Goal: Information Seeking & Learning: Get advice/opinions

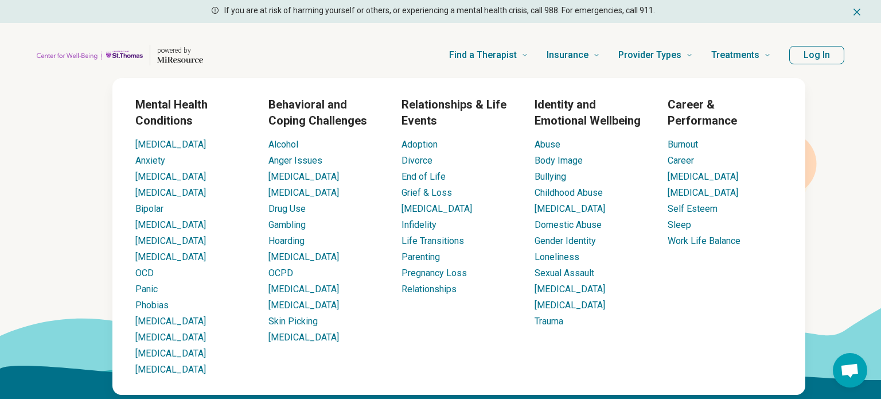
click at [1, 260] on section "Find the right mental health care for you What are you looking for? City, state…" at bounding box center [440, 233] width 881 height 293
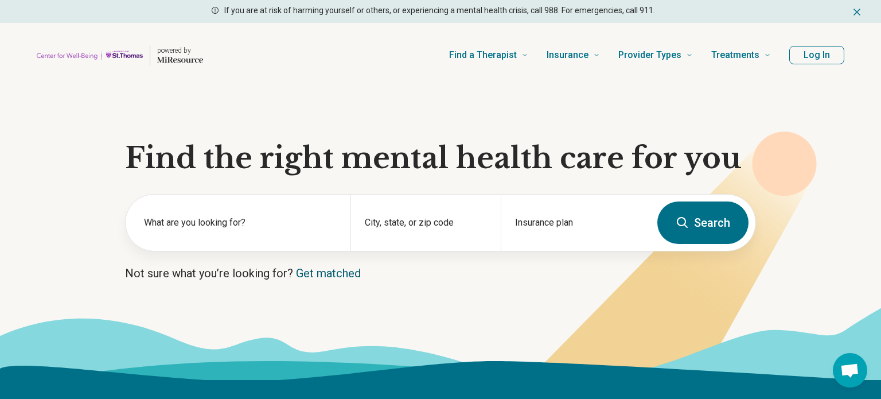
click at [333, 270] on link "Get matched" at bounding box center [328, 273] width 65 height 14
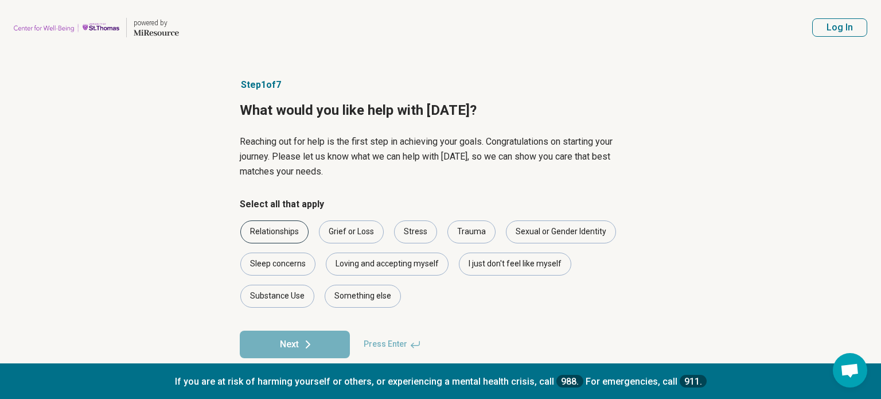
click at [264, 226] on div "Relationships" at bounding box center [274, 231] width 68 height 23
click at [409, 227] on div "Stress" at bounding box center [415, 231] width 43 height 23
click at [359, 264] on div "Loving and accepting myself" at bounding box center [387, 263] width 123 height 23
click at [493, 267] on div "I just don't feel like myself" at bounding box center [515, 263] width 112 height 23
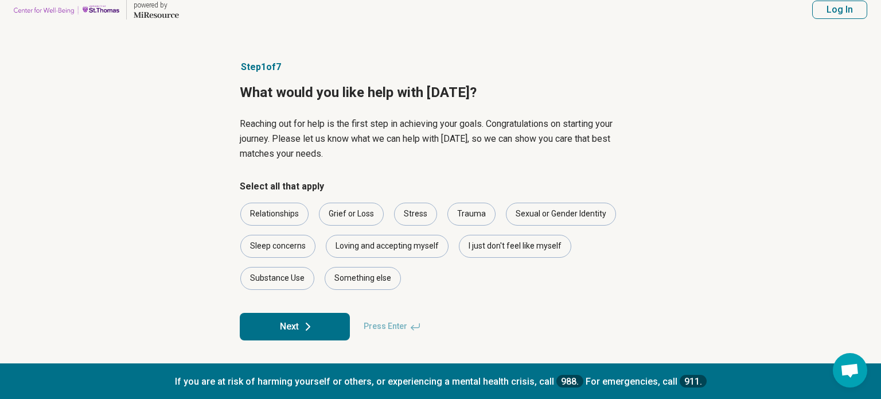
click at [295, 317] on button "Next" at bounding box center [295, 327] width 110 height 28
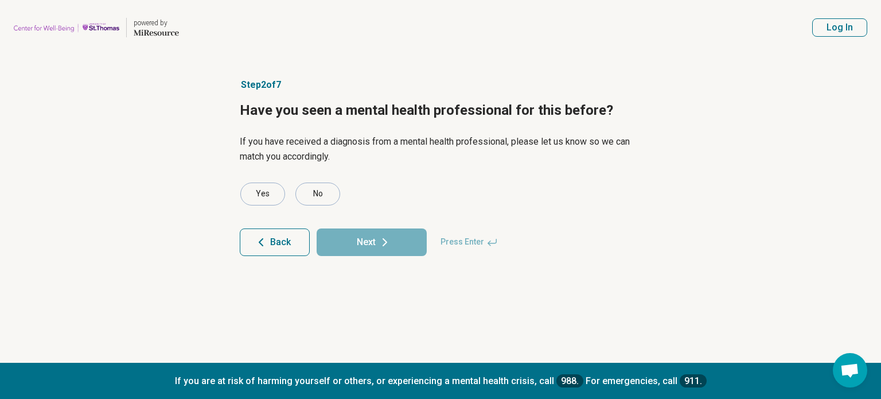
click at [257, 210] on form "Yes No Back Next Press Enter" at bounding box center [441, 218] width 402 height 73
click at [256, 208] on form "Yes No Back Next Press Enter" at bounding box center [441, 218] width 402 height 73
click at [258, 199] on div "Yes" at bounding box center [262, 193] width 45 height 23
click at [378, 241] on icon at bounding box center [385, 242] width 14 height 14
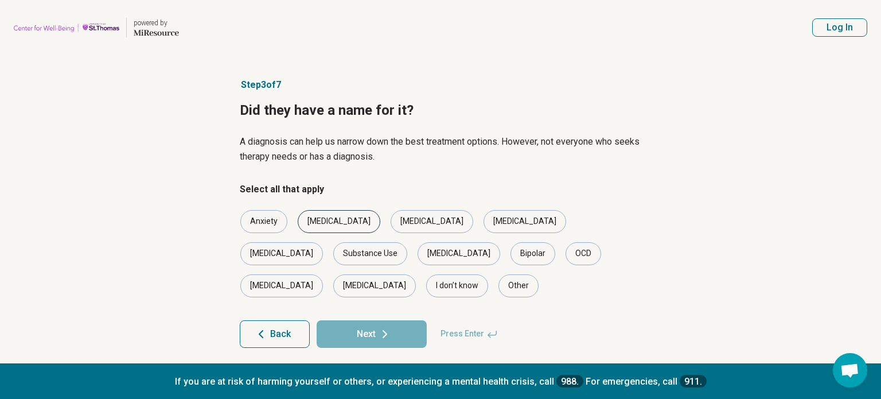
click at [307, 220] on div "[MEDICAL_DATA]" at bounding box center [339, 221] width 83 height 23
click at [272, 220] on div "Anxiety" at bounding box center [263, 221] width 47 height 23
click at [370, 320] on button "Next" at bounding box center [372, 334] width 110 height 28
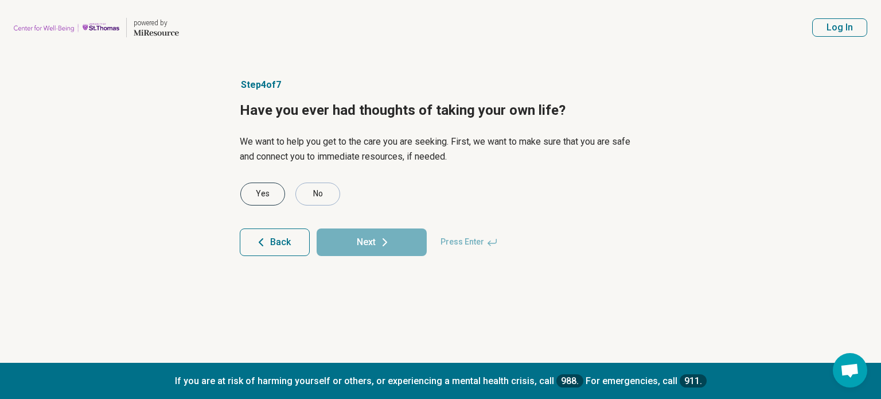
click at [271, 203] on div "Yes" at bounding box center [262, 193] width 45 height 23
click at [372, 237] on button "Next" at bounding box center [372, 242] width 110 height 28
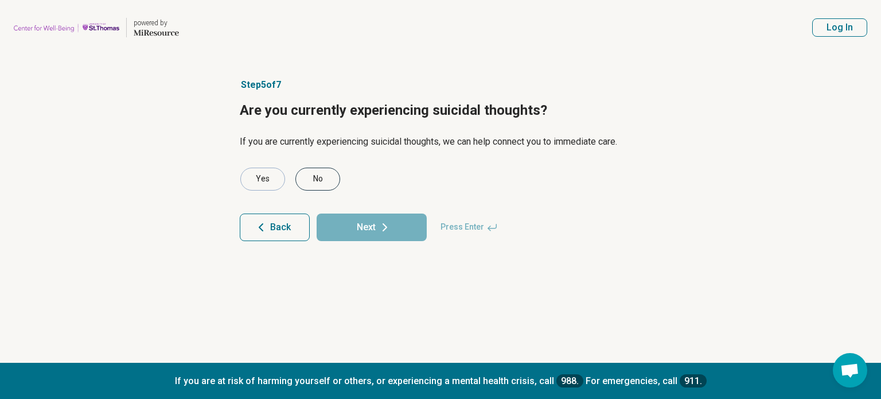
click at [331, 185] on div "No" at bounding box center [317, 179] width 45 height 23
click at [378, 236] on button "Next" at bounding box center [372, 227] width 110 height 28
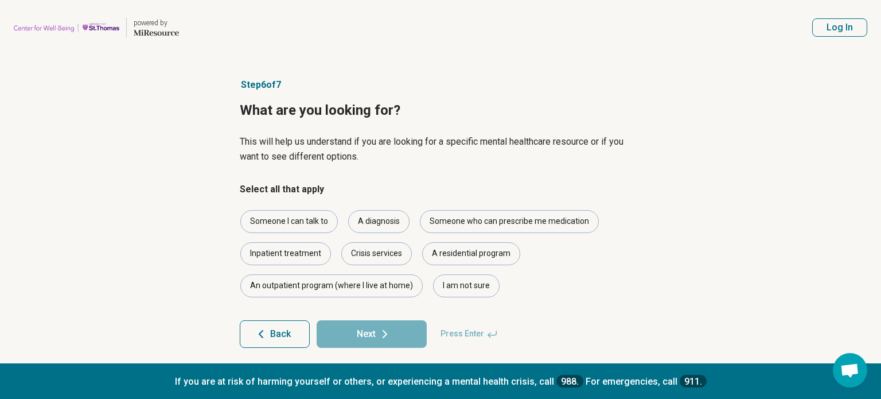
scroll to position [7, 0]
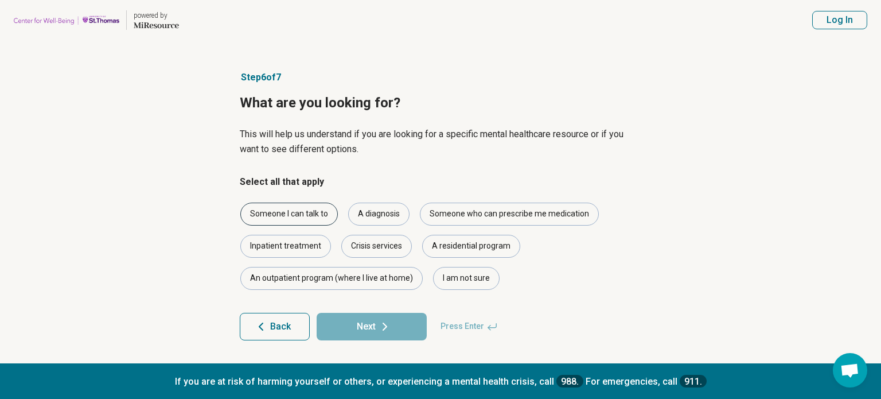
click at [287, 220] on div "Someone I can talk to" at bounding box center [289, 214] width 98 height 23
click at [358, 213] on div "A diagnosis" at bounding box center [378, 214] width 61 height 23
click at [364, 316] on button "Next" at bounding box center [372, 327] width 110 height 28
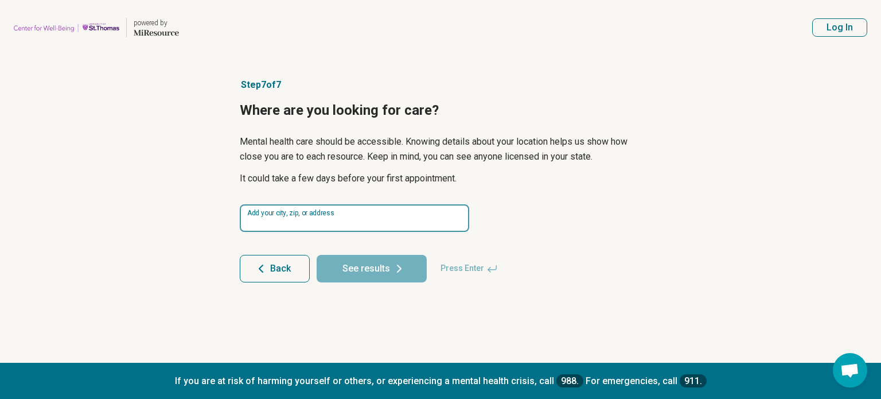
click at [320, 214] on input at bounding box center [354, 218] width 229 height 28
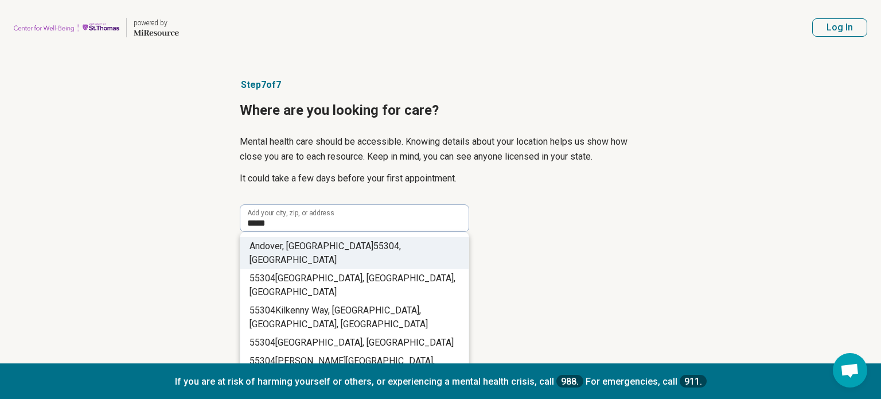
click at [373, 244] on span "55304" at bounding box center [386, 245] width 26 height 11
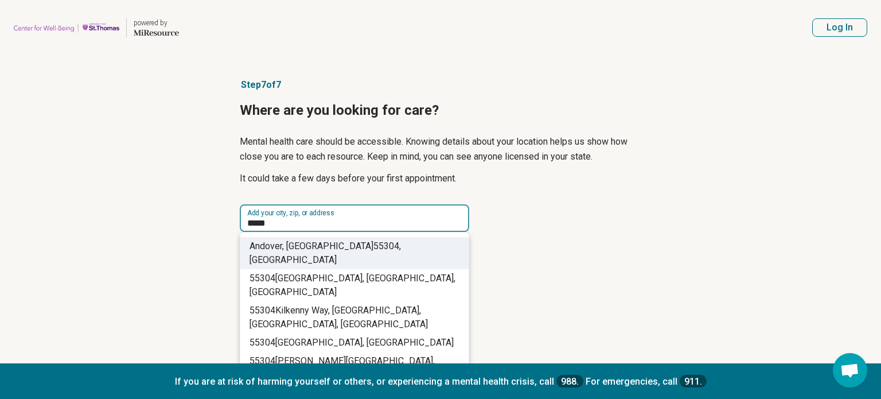
type input "**********"
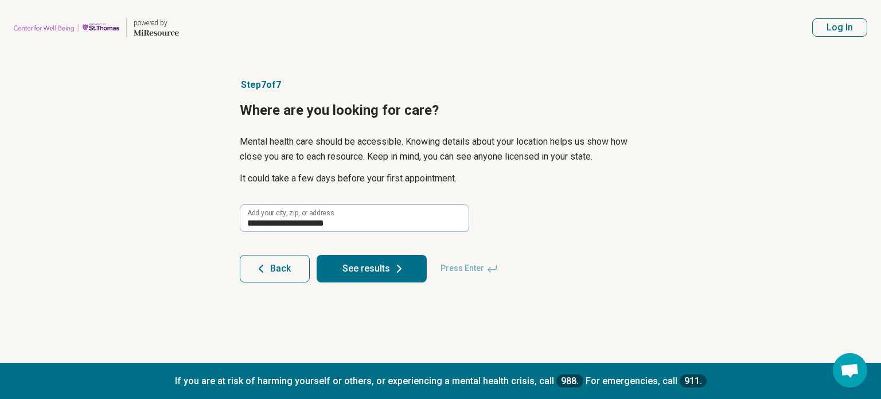
click at [340, 260] on button "See results" at bounding box center [372, 269] width 110 height 28
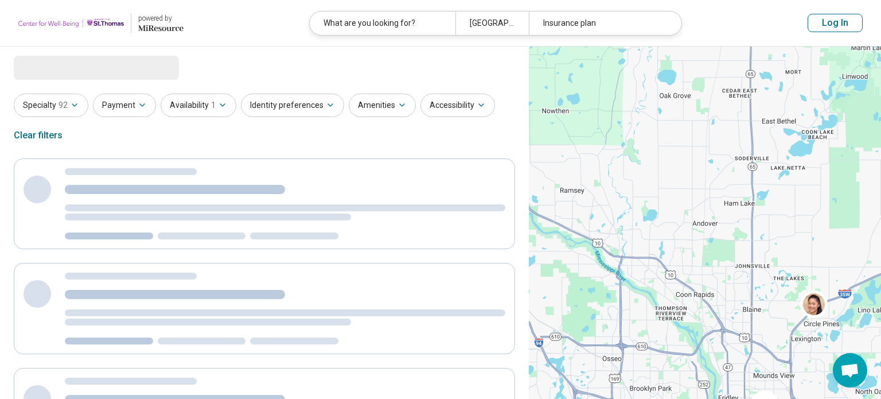
select select "***"
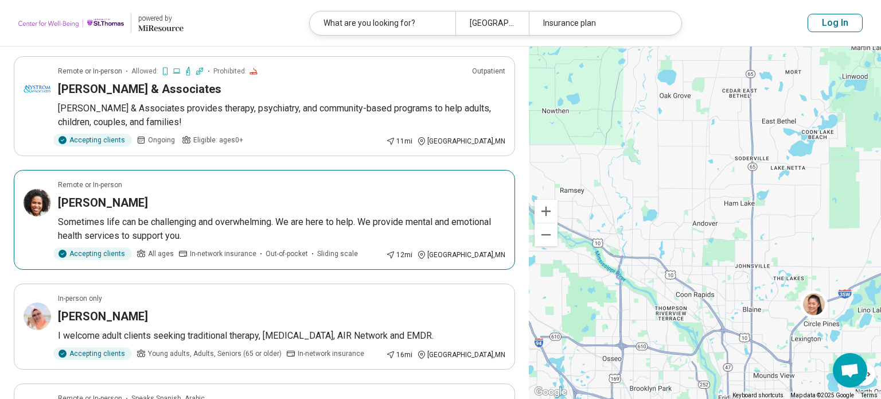
scroll to position [1235, 0]
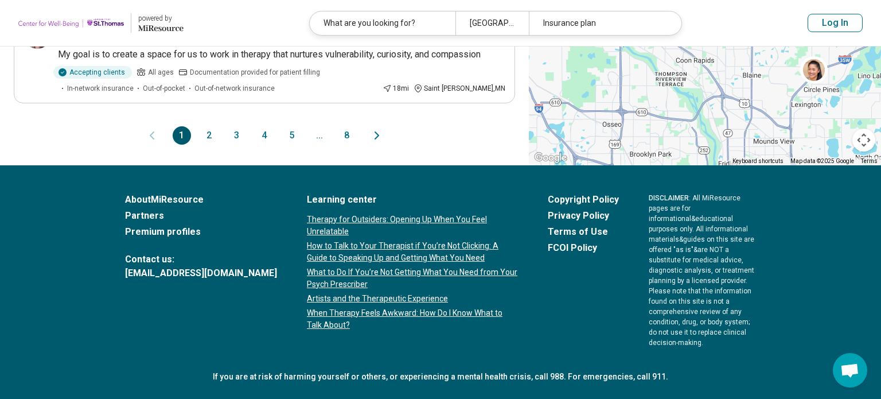
click at [205, 126] on button "2" at bounding box center [209, 135] width 18 height 18
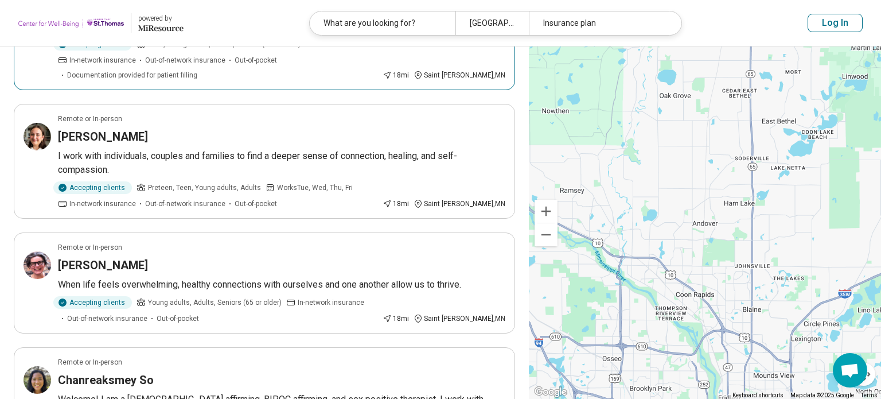
scroll to position [196, 0]
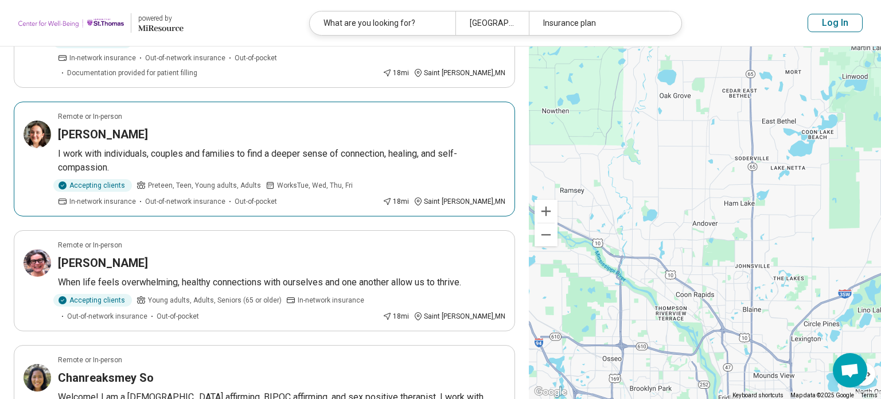
click at [202, 126] on div "Alexandra Wollman" at bounding box center [281, 134] width 447 height 16
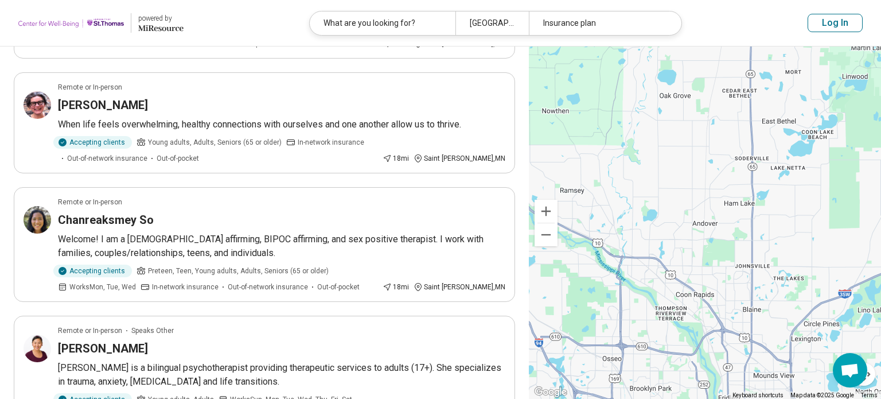
scroll to position [356, 0]
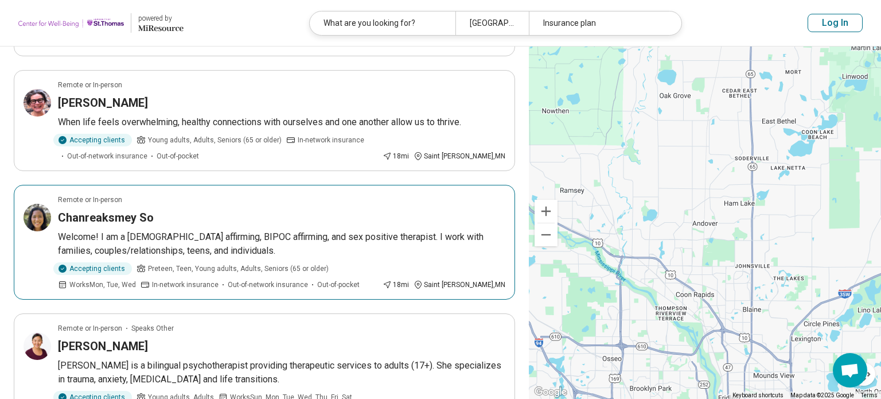
click at [165, 230] on p "Welcome! I am a [DEMOGRAPHIC_DATA] affirming, BIPOC affirming, and sex positive…" at bounding box center [281, 244] width 447 height 28
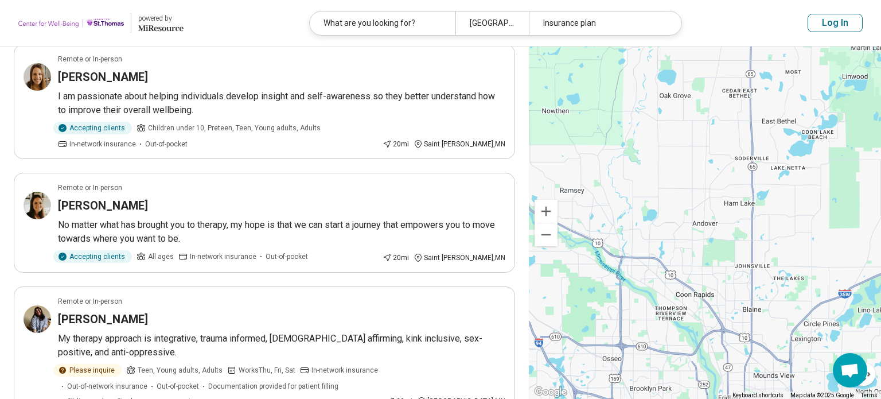
scroll to position [1009, 0]
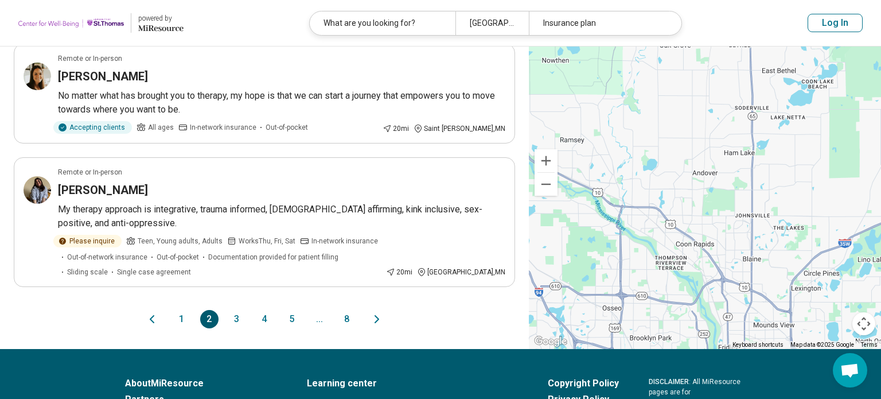
click at [239, 310] on button "3" at bounding box center [237, 319] width 18 height 18
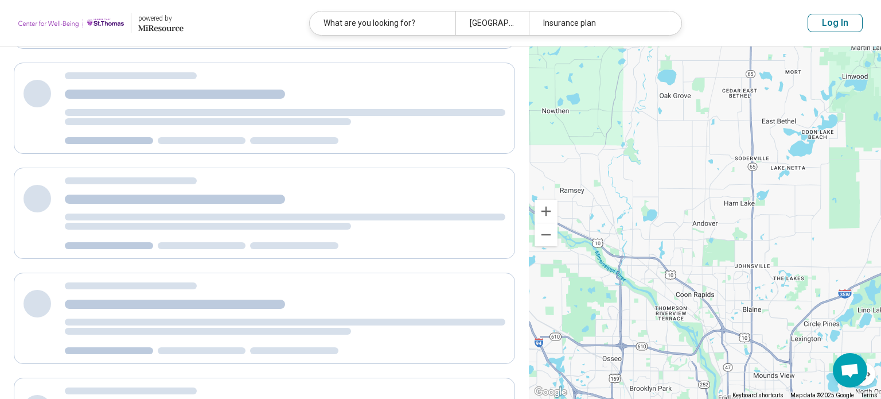
scroll to position [0, 0]
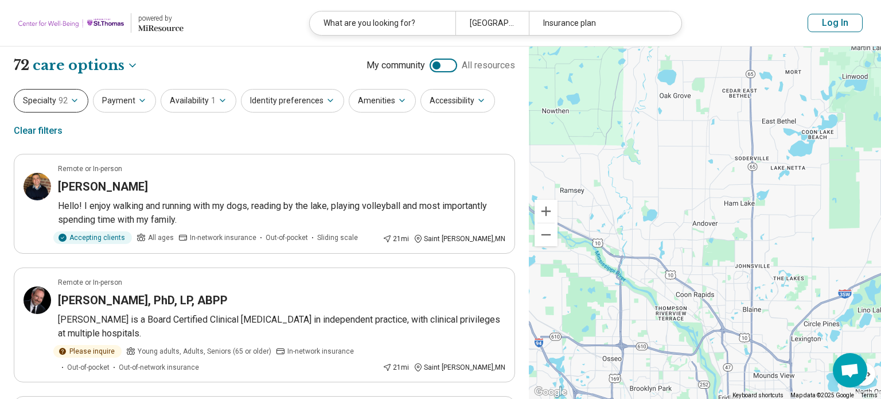
click at [71, 98] on icon "button" at bounding box center [74, 100] width 9 height 9
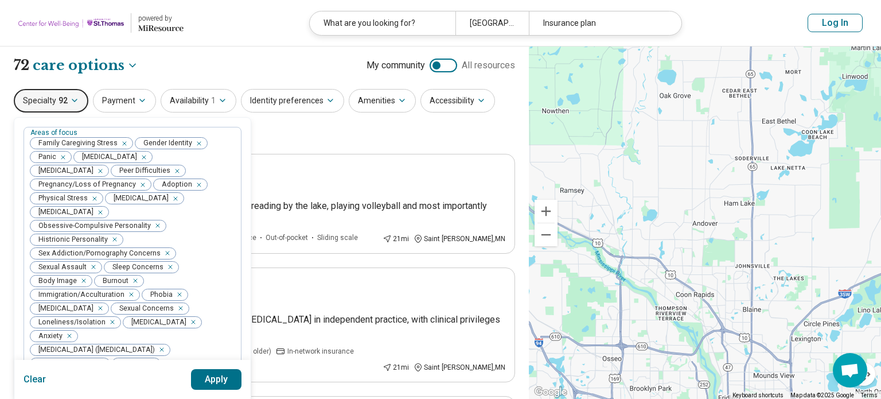
click at [76, 103] on icon "button" at bounding box center [74, 100] width 9 height 9
click at [77, 102] on icon "button" at bounding box center [74, 100] width 9 height 9
click at [207, 381] on button "Apply" at bounding box center [216, 379] width 51 height 21
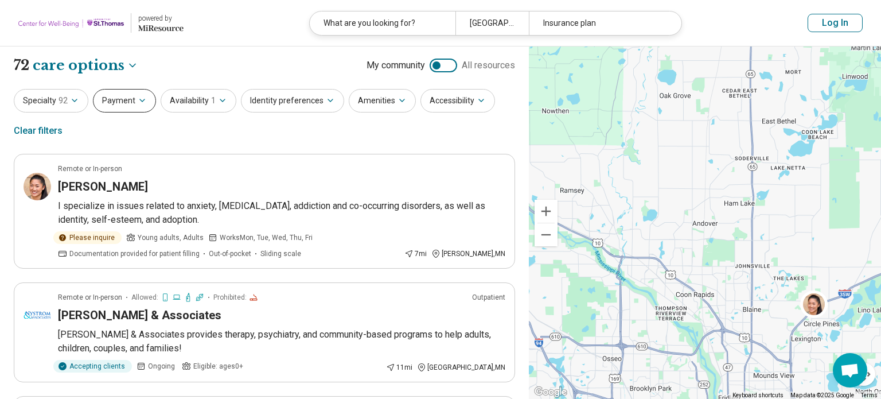
click at [116, 104] on button "Payment" at bounding box center [124, 101] width 63 height 24
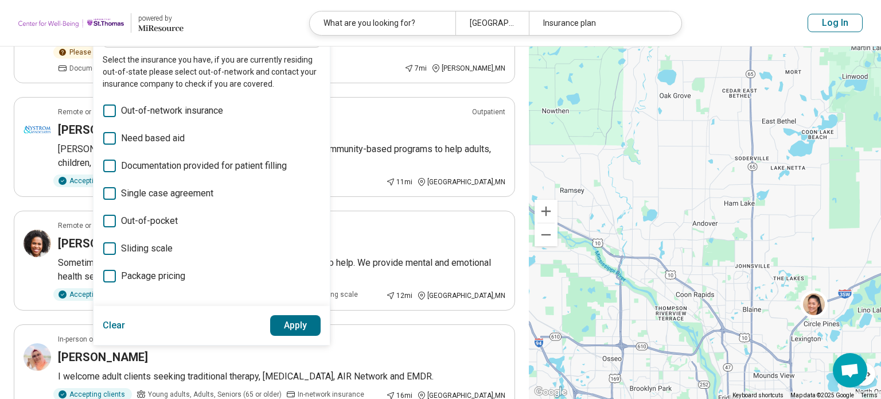
scroll to position [186, 0]
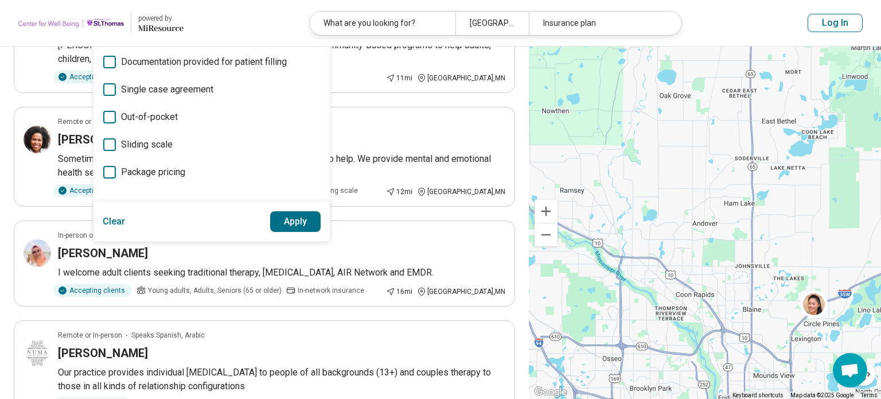
click at [112, 221] on button "Clear" at bounding box center [114, 221] width 23 height 21
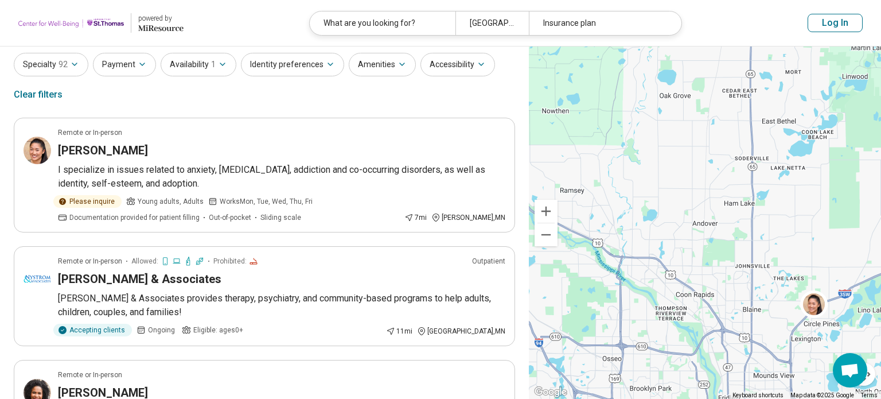
scroll to position [0, 0]
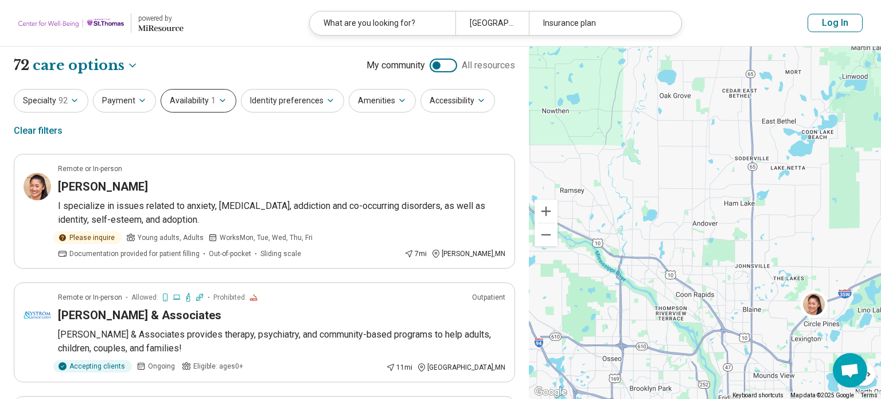
click at [188, 107] on button "Availability 1" at bounding box center [199, 101] width 76 height 24
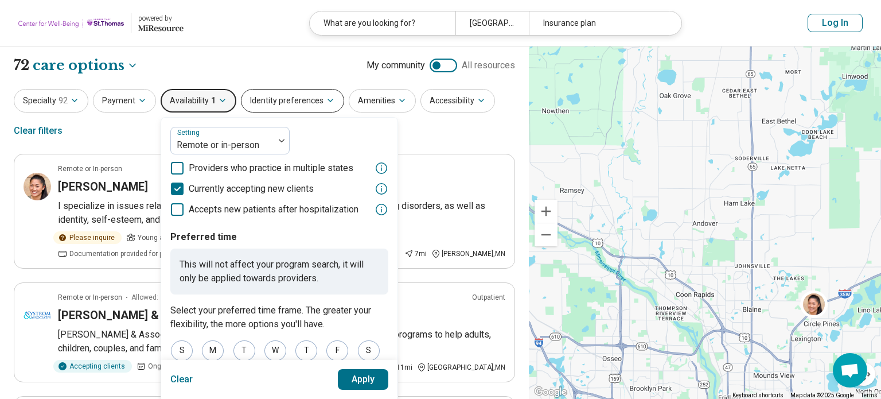
click at [248, 108] on button "Identity preferences" at bounding box center [292, 101] width 103 height 24
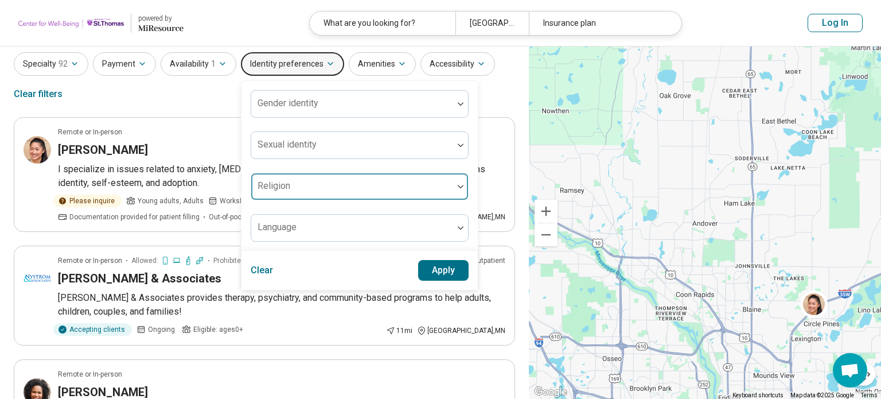
scroll to position [41, 0]
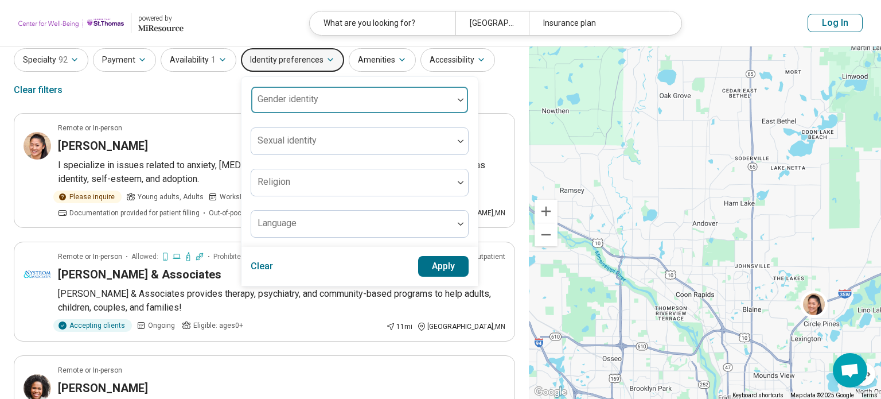
click at [286, 112] on div "Gender identity" at bounding box center [360, 100] width 218 height 28
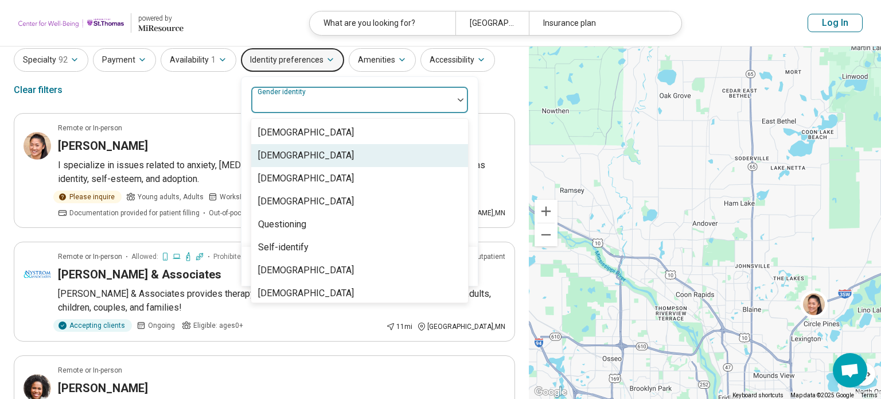
scroll to position [5, 0]
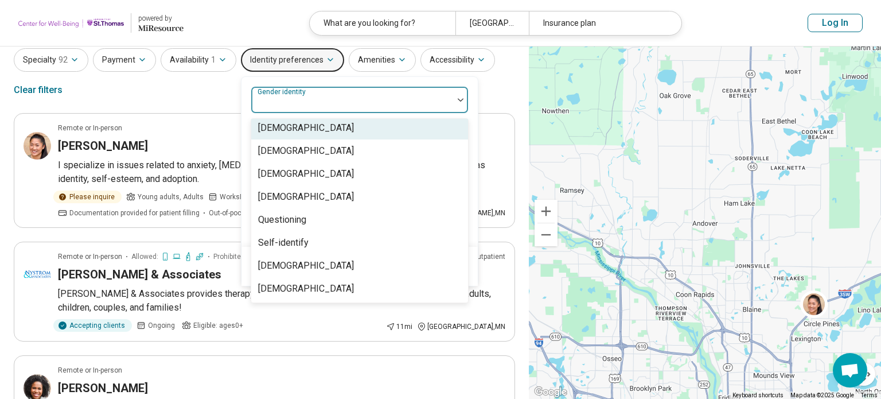
click at [223, 102] on div "Specialty 92 Payment Availability 1 Identity preferences 8 results available. U…" at bounding box center [264, 76] width 501 height 56
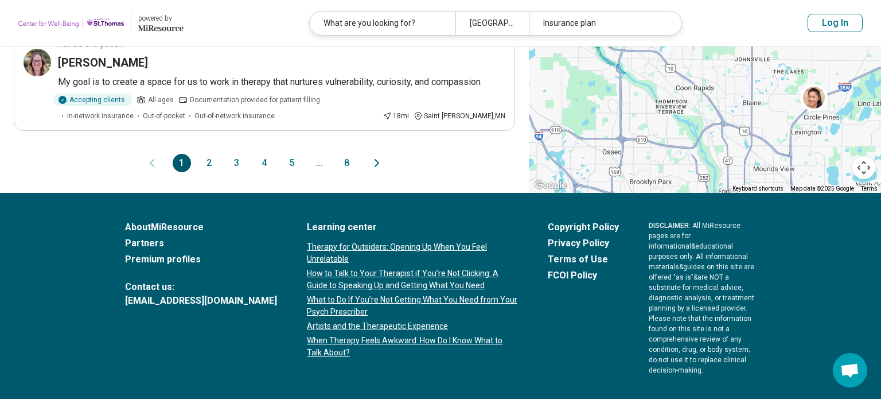
scroll to position [1235, 0]
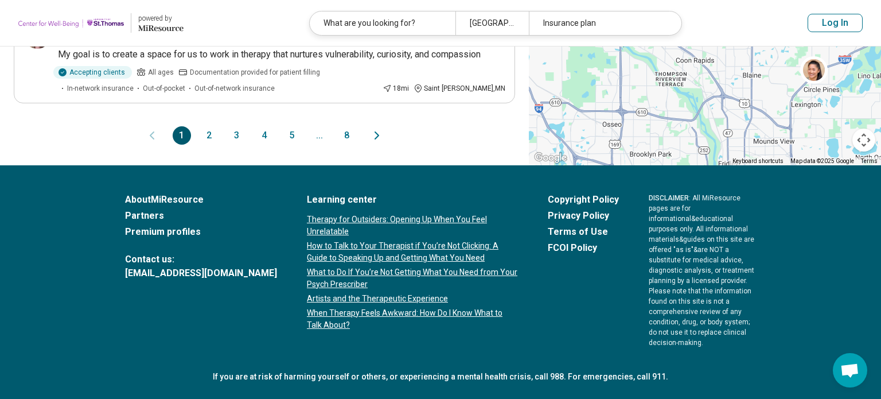
click at [233, 126] on button "3" at bounding box center [237, 135] width 18 height 18
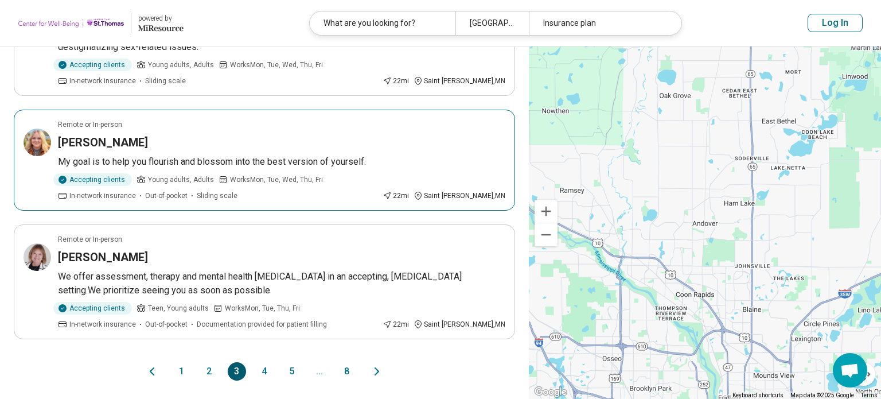
scroll to position [1031, 0]
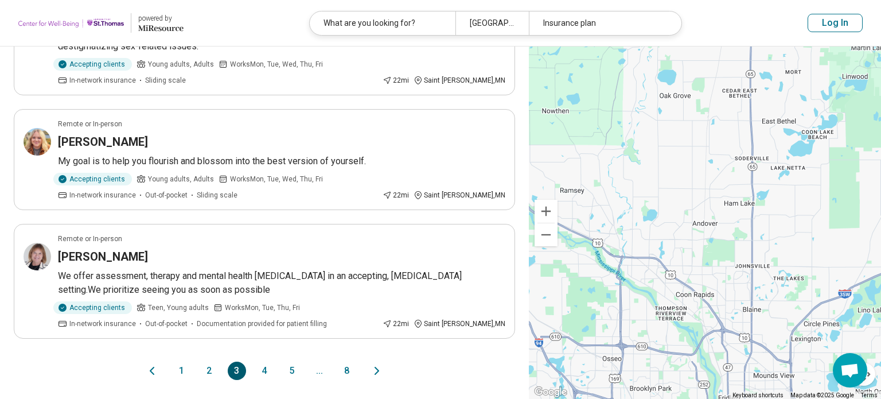
click at [263, 361] on button "4" at bounding box center [264, 370] width 18 height 18
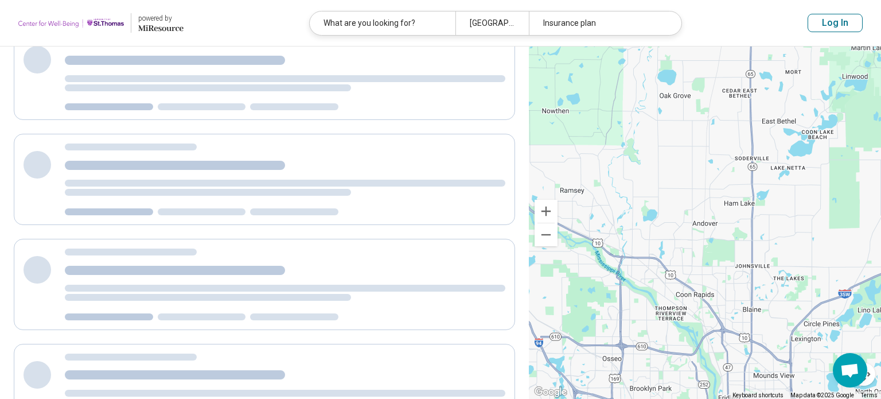
scroll to position [0, 0]
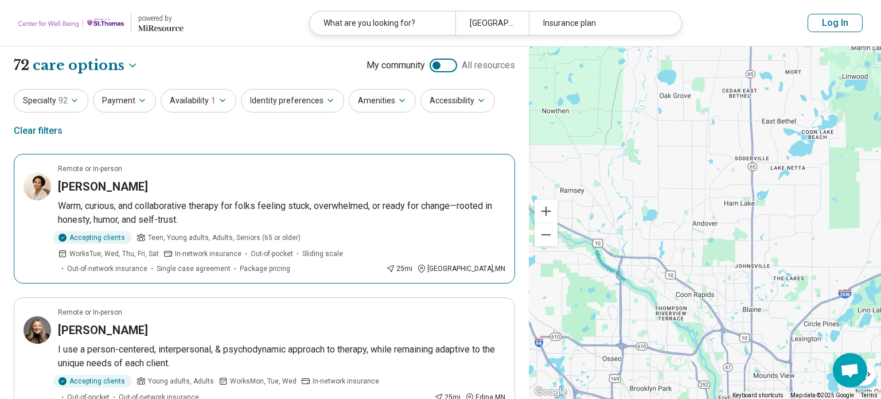
click at [248, 224] on p "Warm, curious, and collaborative therapy for folks feeling stuck, overwhelmed, …" at bounding box center [281, 213] width 447 height 28
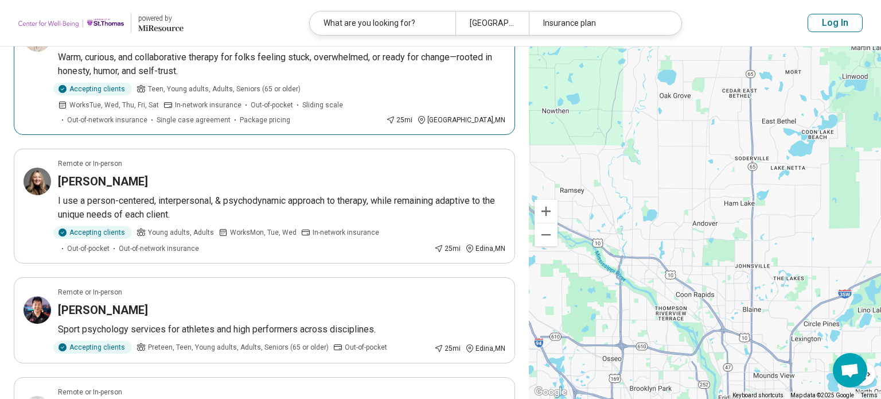
scroll to position [156, 0]
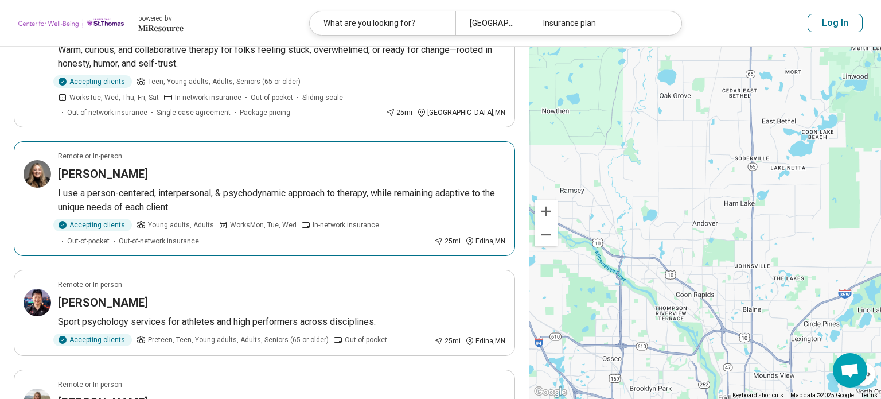
click at [201, 206] on p "I use a person-centered, interpersonal, & psychodynamic approach to therapy, wh…" at bounding box center [281, 200] width 447 height 28
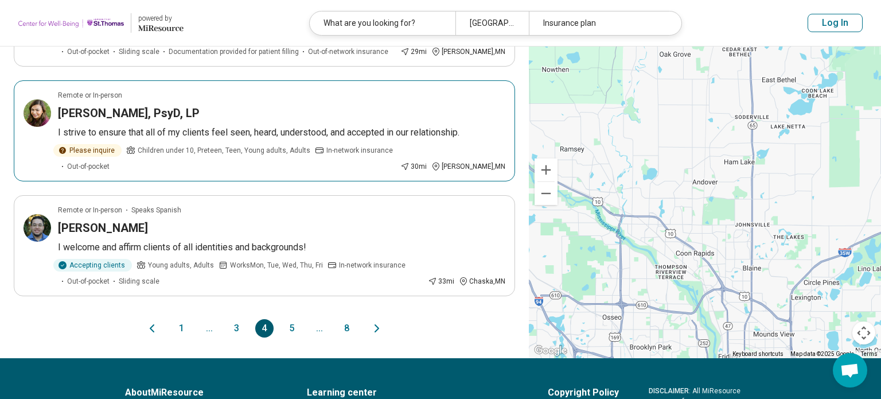
scroll to position [1062, 0]
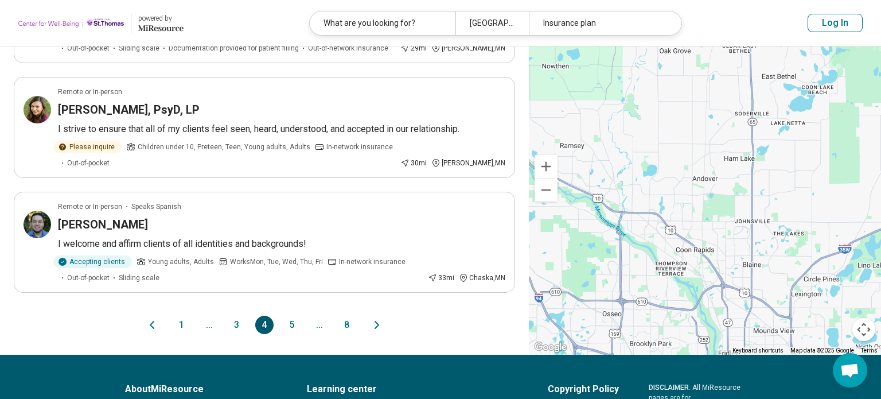
click at [289, 316] on button "5" at bounding box center [292, 325] width 18 height 18
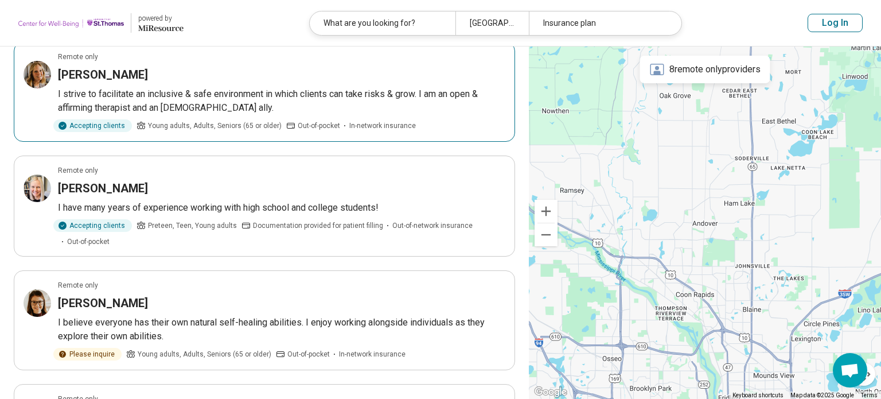
scroll to position [630, 0]
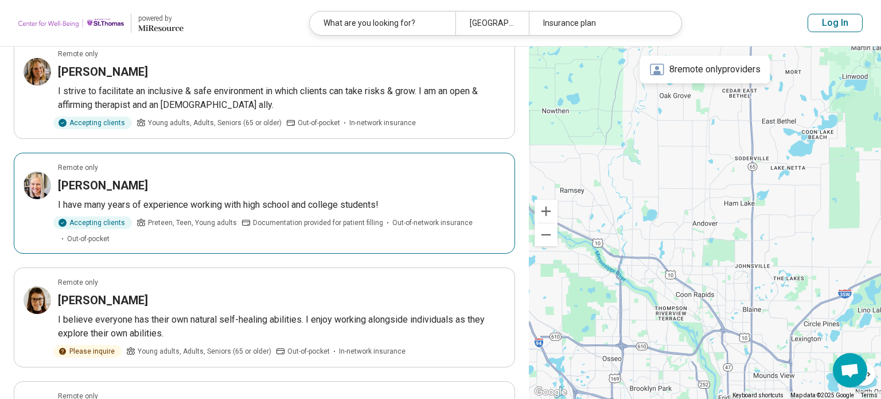
click at [295, 159] on article "Remote only Melissa Urbanek I have many years of experience working with high s…" at bounding box center [264, 203] width 501 height 101
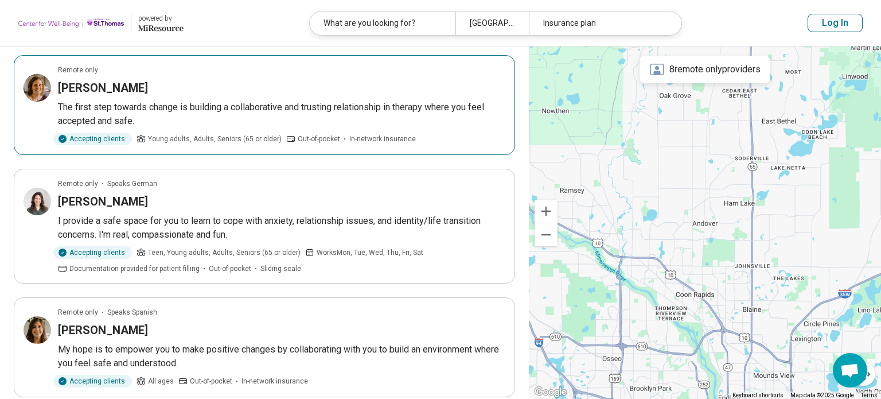
scroll to position [961, 0]
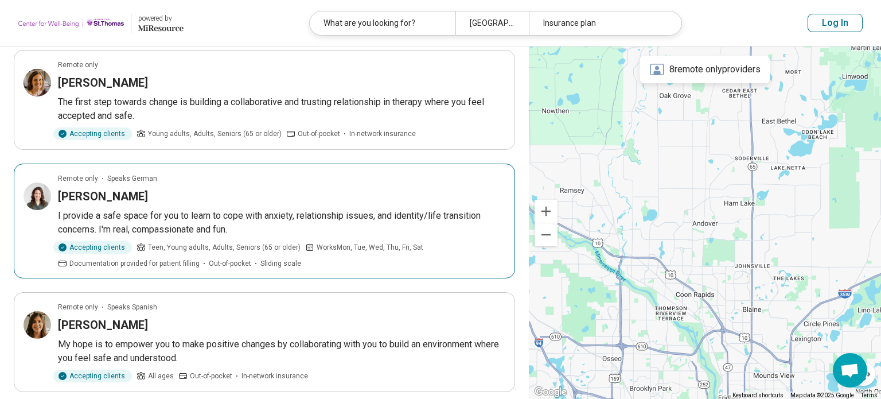
click at [283, 188] on div "Anna Savelsberg" at bounding box center [281, 196] width 447 height 16
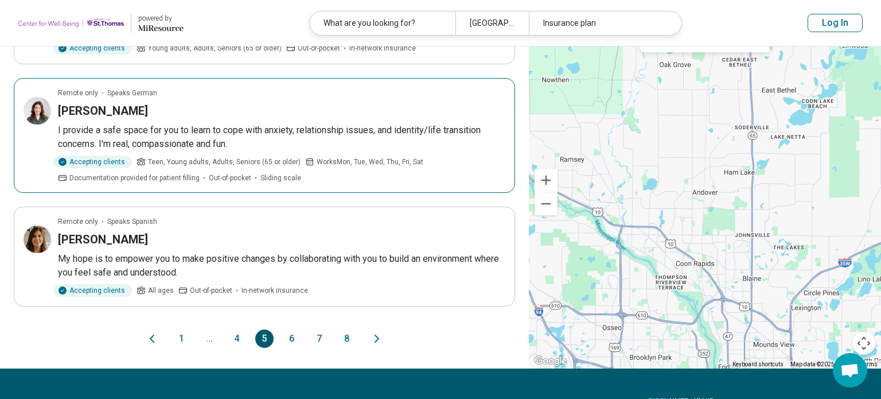
scroll to position [1049, 0]
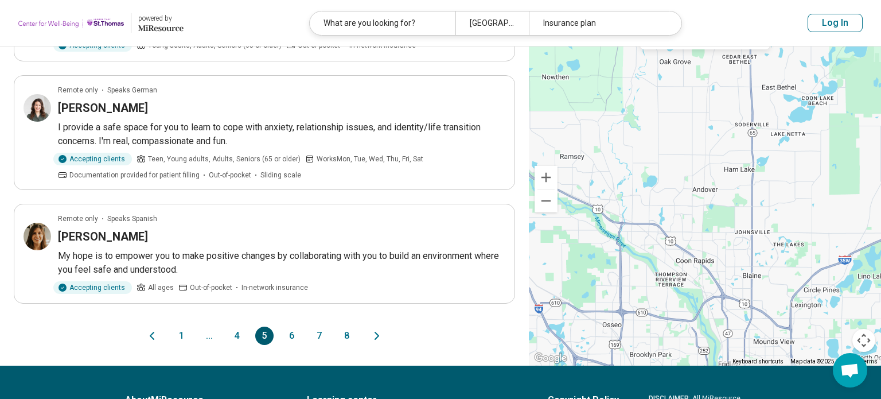
click at [293, 326] on button "6" at bounding box center [292, 335] width 18 height 18
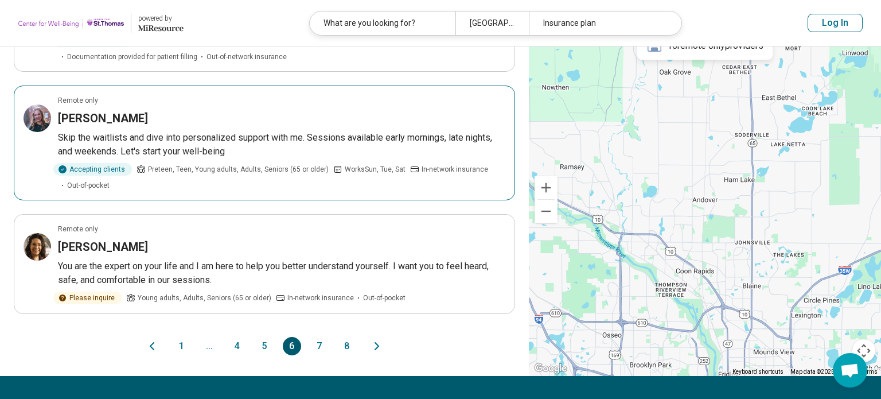
scroll to position [1012, 0]
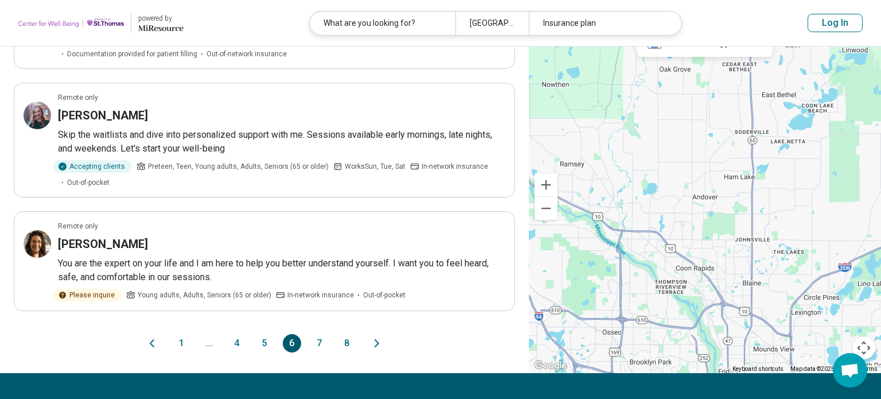
click at [312, 349] on button "7" at bounding box center [319, 343] width 18 height 18
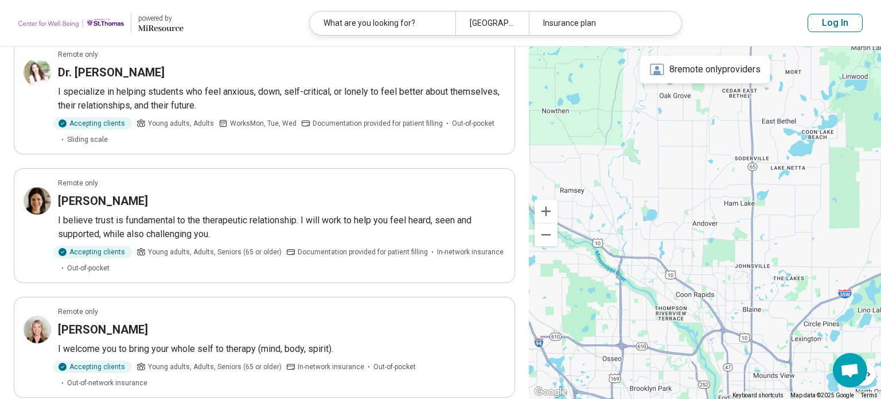
scroll to position [229, 0]
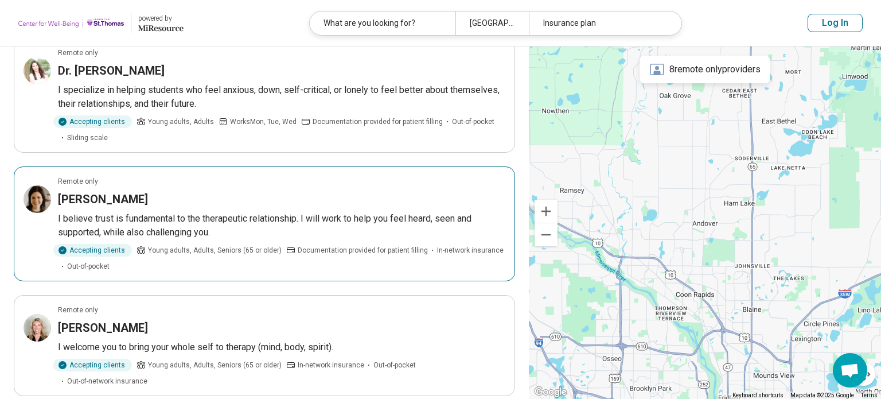
click at [309, 185] on div "Remote only" at bounding box center [281, 181] width 447 height 10
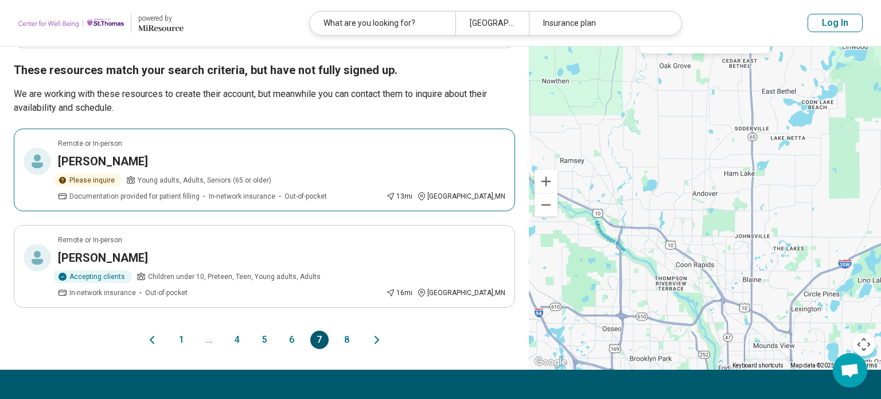
scroll to position [0, 0]
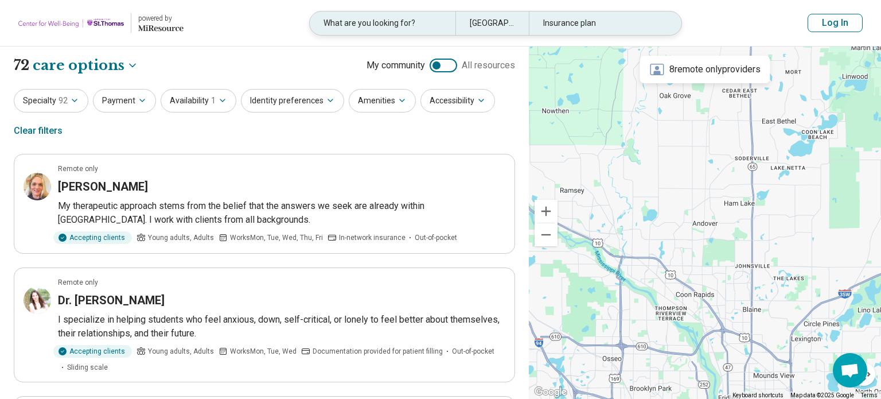
click at [365, 31] on div "What are you looking for?" at bounding box center [383, 23] width 146 height 24
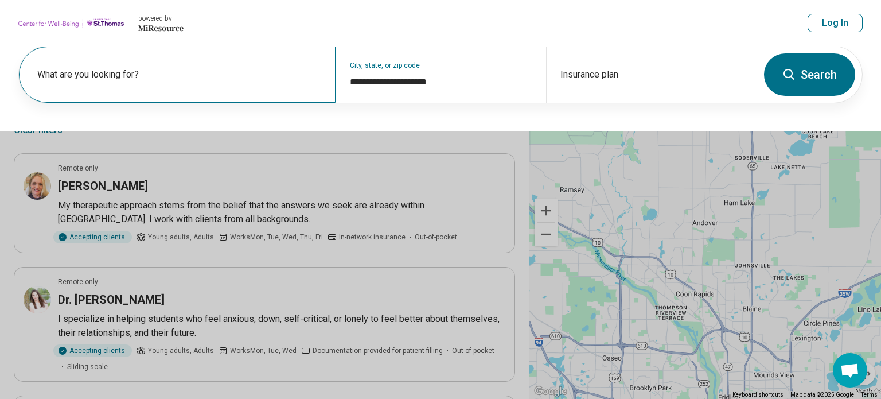
click at [117, 70] on label "What are you looking for?" at bounding box center [179, 75] width 285 height 14
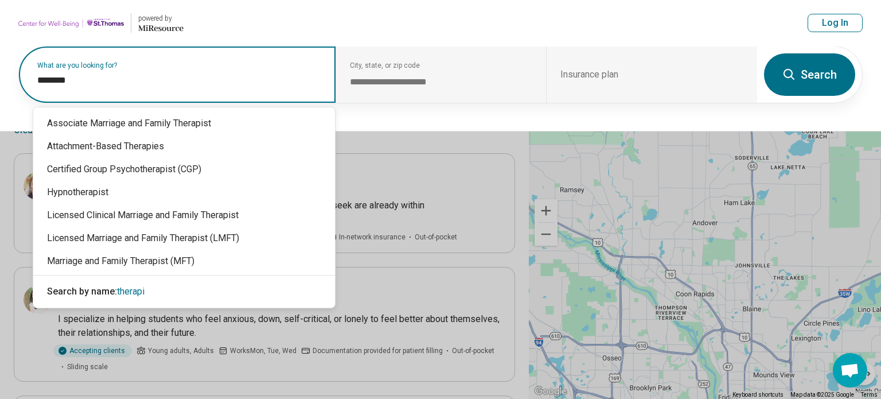
type input "*********"
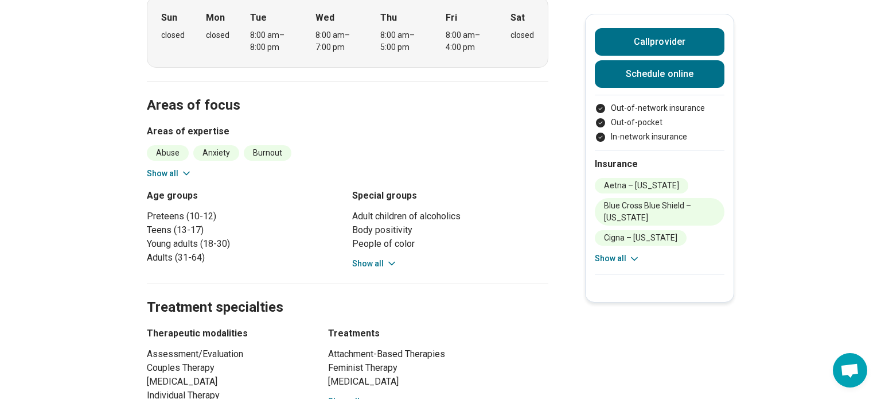
scroll to position [430, 0]
click at [155, 167] on button "Show all" at bounding box center [169, 173] width 45 height 12
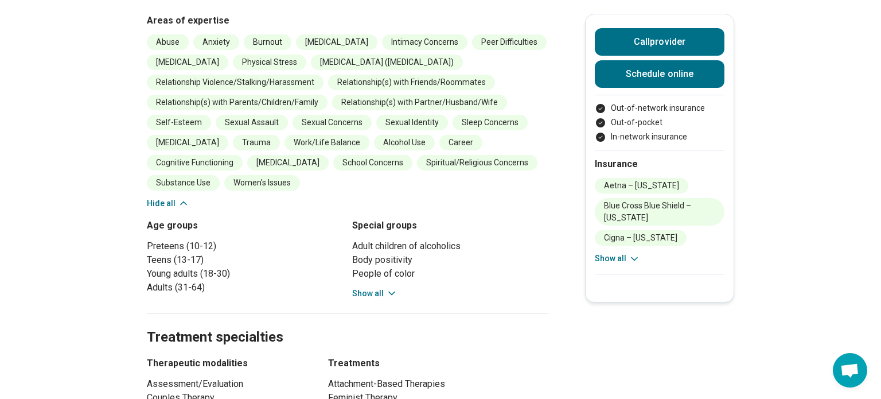
scroll to position [544, 0]
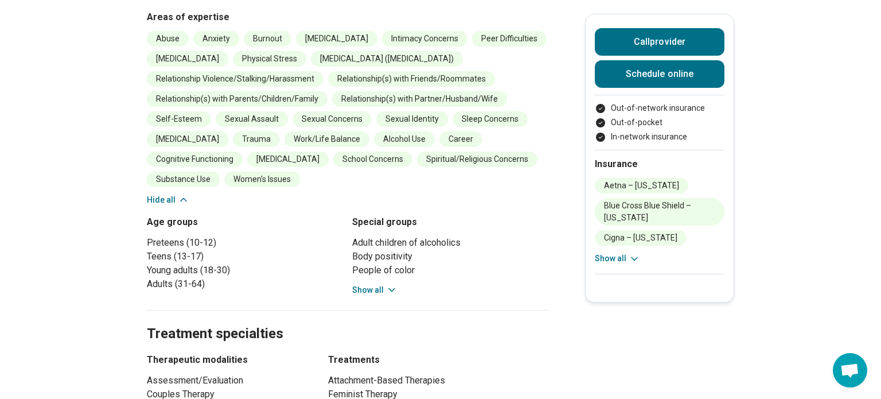
click at [360, 284] on button "Show all" at bounding box center [374, 290] width 45 height 12
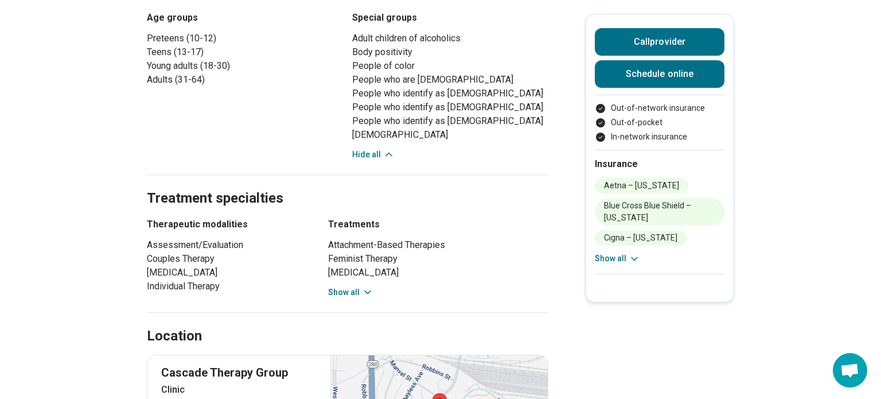
scroll to position [748, 0]
click at [328, 225] on div "Therapeutic modalities Assessment/Evaluation Couples Therapy Family Therapy Ind…" at bounding box center [348, 257] width 402 height 81
click at [336, 286] on button "Show all" at bounding box center [350, 292] width 45 height 12
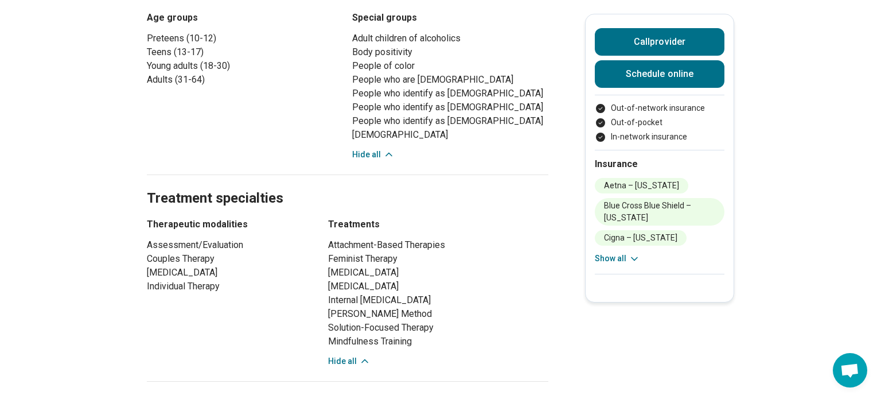
click at [339, 355] on button "Hide all" at bounding box center [349, 361] width 42 height 12
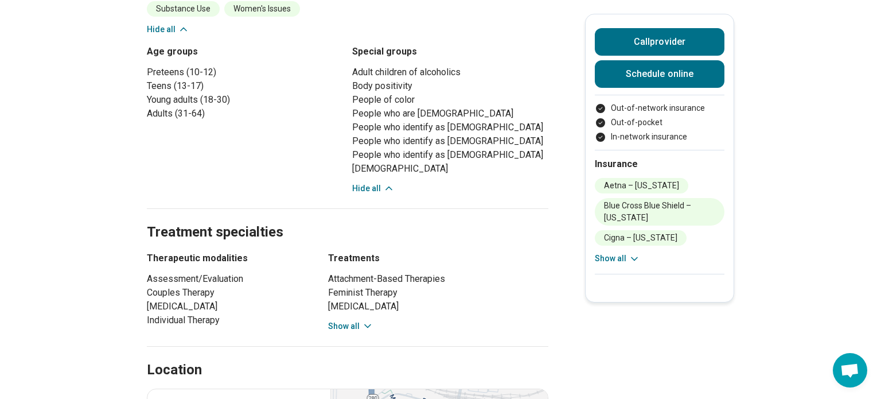
scroll to position [710, 0]
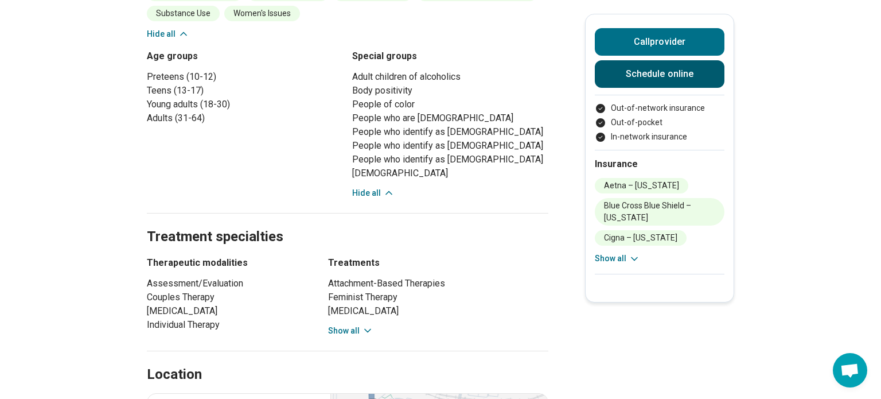
click at [622, 71] on link "Schedule online" at bounding box center [660, 74] width 130 height 28
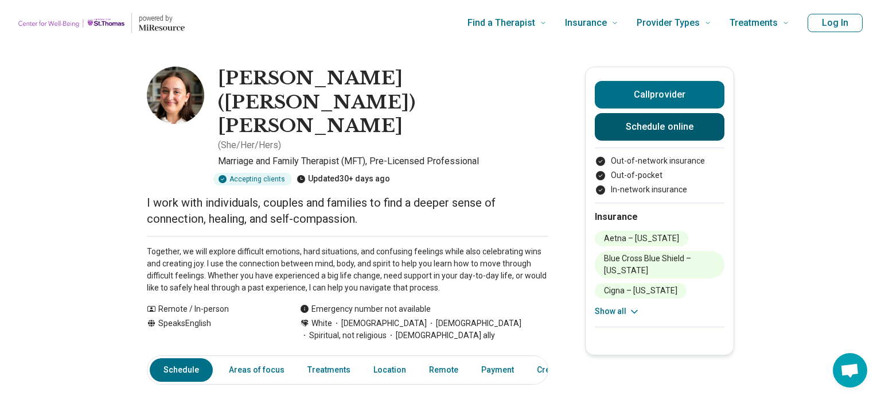
click at [624, 136] on link "Schedule online" at bounding box center [660, 127] width 130 height 28
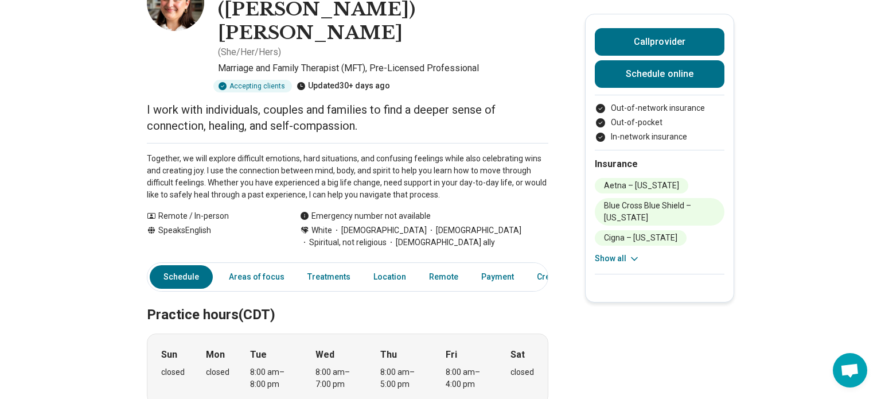
scroll to position [95, 0]
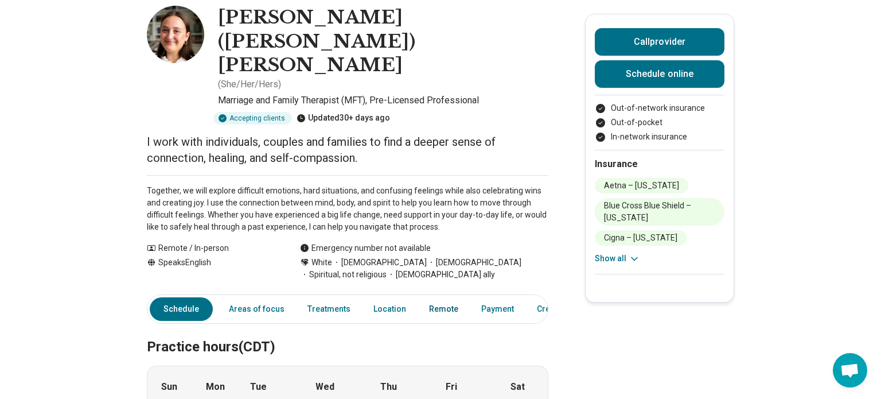
click at [422, 297] on link "Remote" at bounding box center [443, 309] width 43 height 24
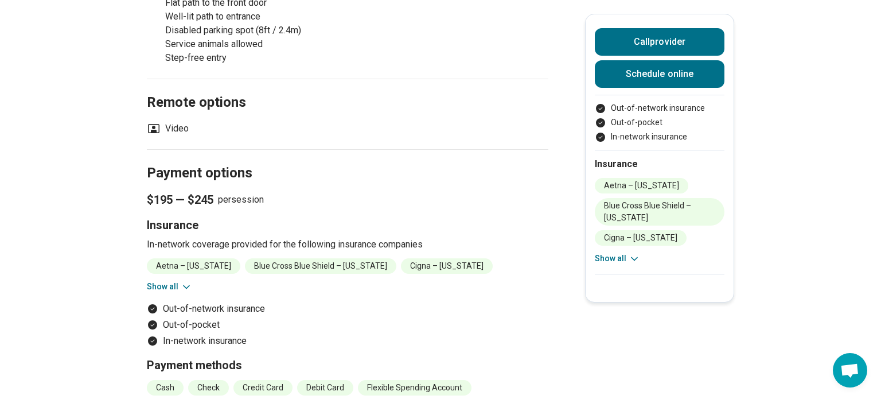
scroll to position [1295, 0]
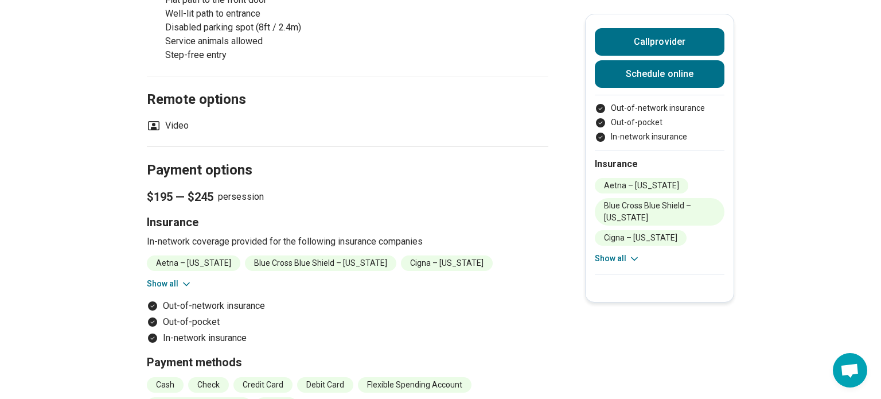
click at [184, 282] on icon at bounding box center [187, 283] width 6 height 3
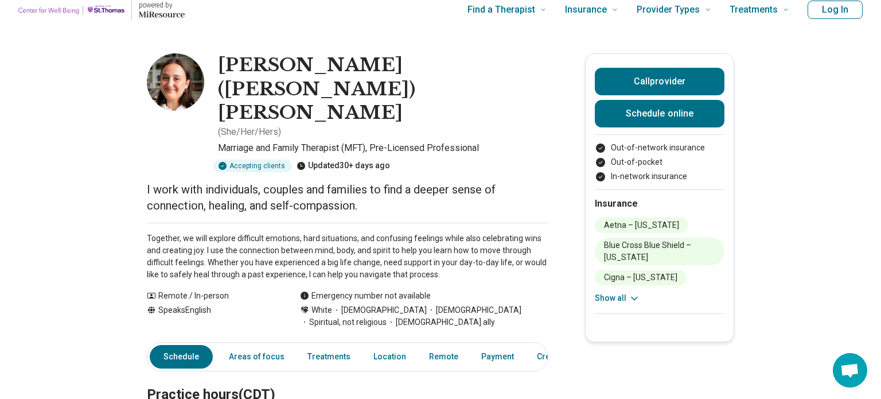
scroll to position [0, 0]
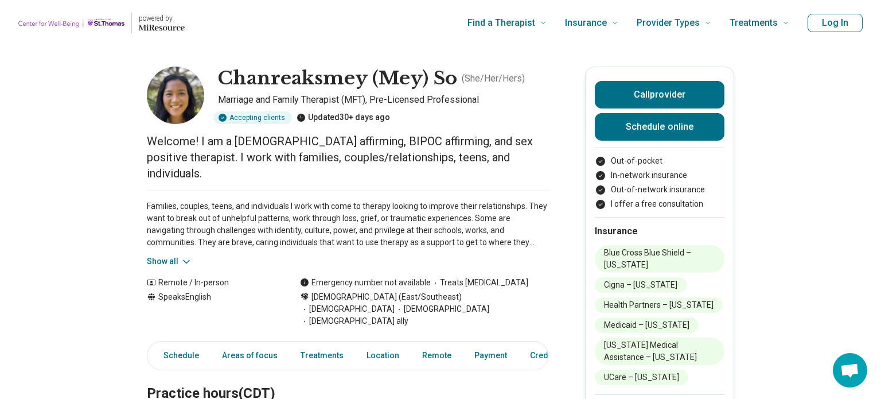
click at [172, 255] on button "Show all" at bounding box center [169, 261] width 45 height 12
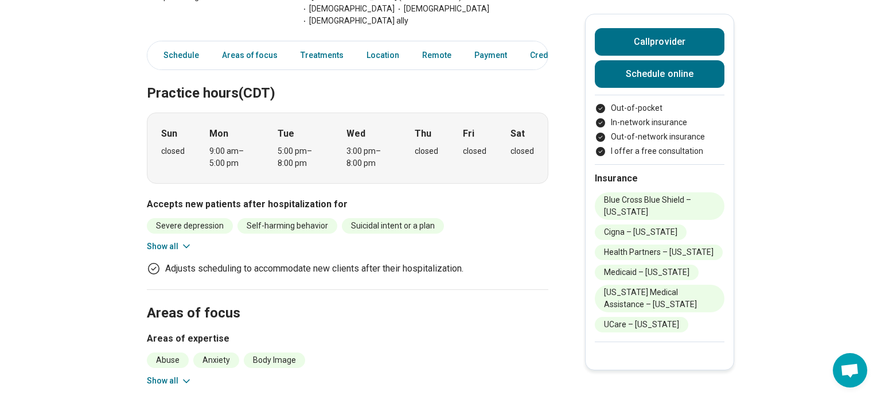
scroll to position [403, 0]
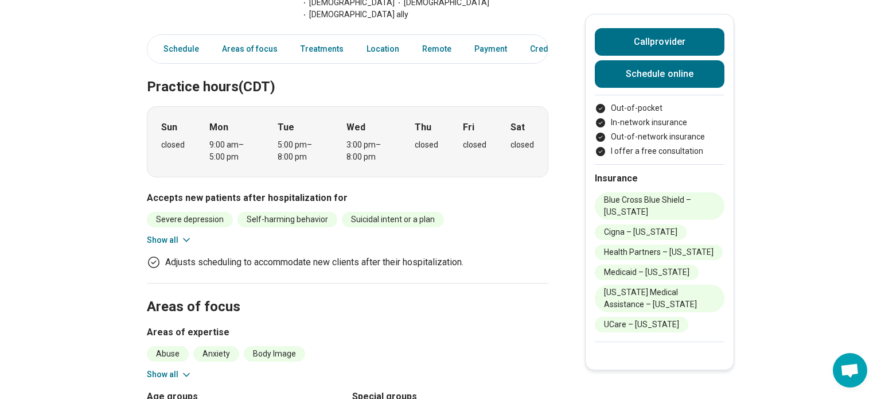
click at [159, 234] on button "Show all" at bounding box center [169, 240] width 45 height 12
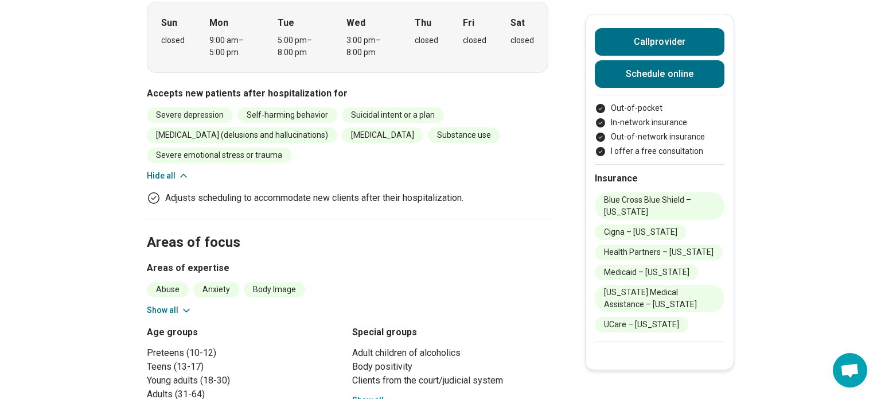
scroll to position [509, 0]
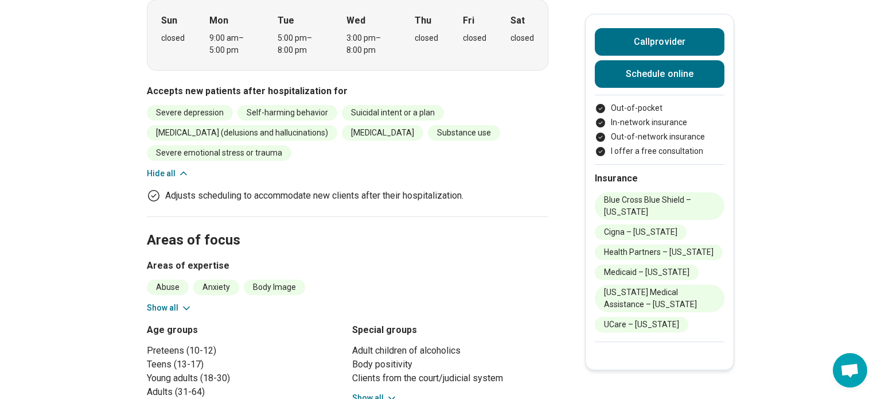
click at [149, 302] on button "Show all" at bounding box center [169, 308] width 45 height 12
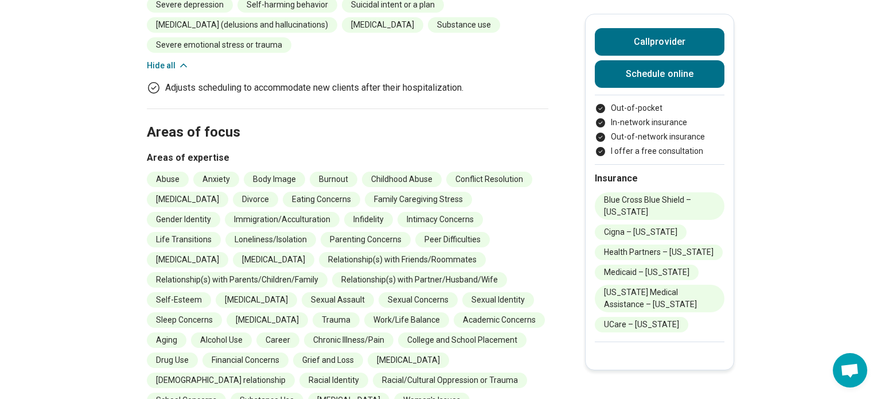
scroll to position [618, 0]
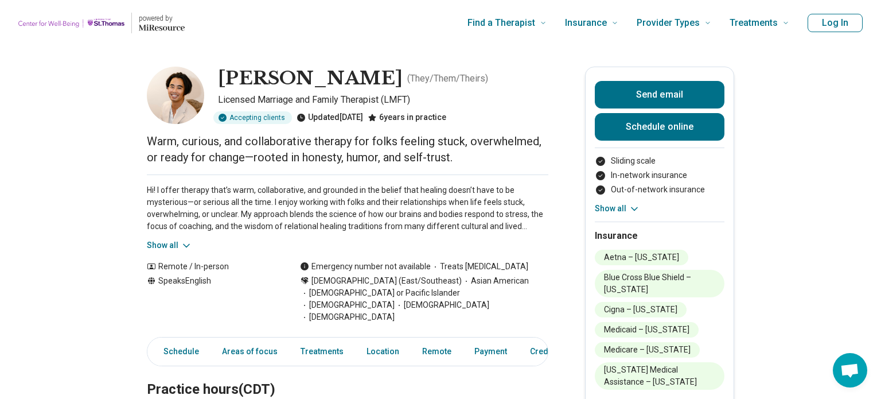
click at [154, 240] on button "Show all" at bounding box center [169, 245] width 45 height 12
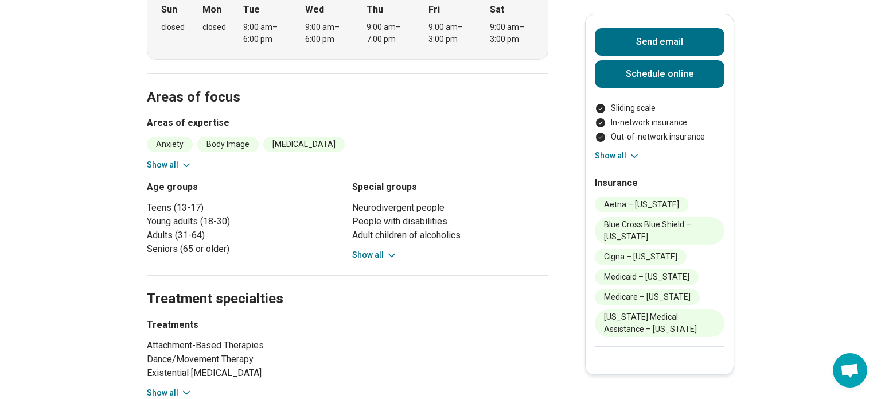
scroll to position [521, 0]
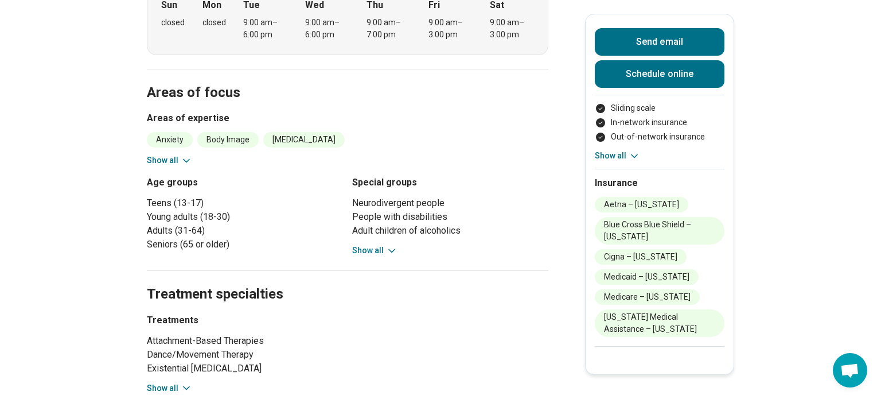
click at [165, 154] on button "Show all" at bounding box center [169, 160] width 45 height 12
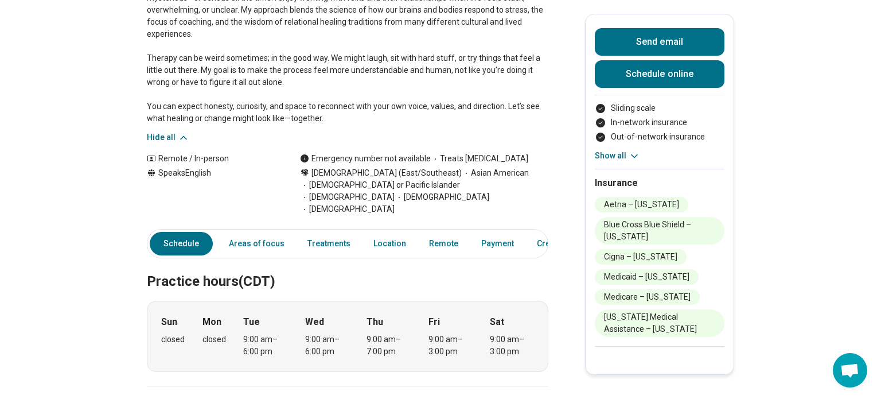
scroll to position [0, 0]
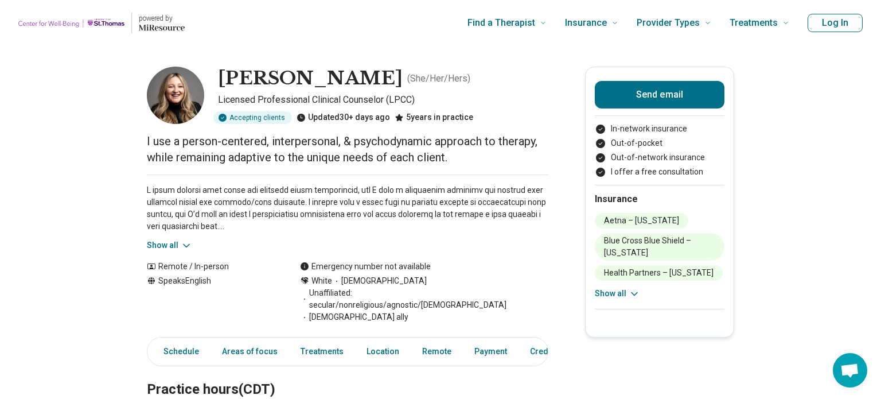
click at [176, 241] on button "Show all" at bounding box center [169, 245] width 45 height 12
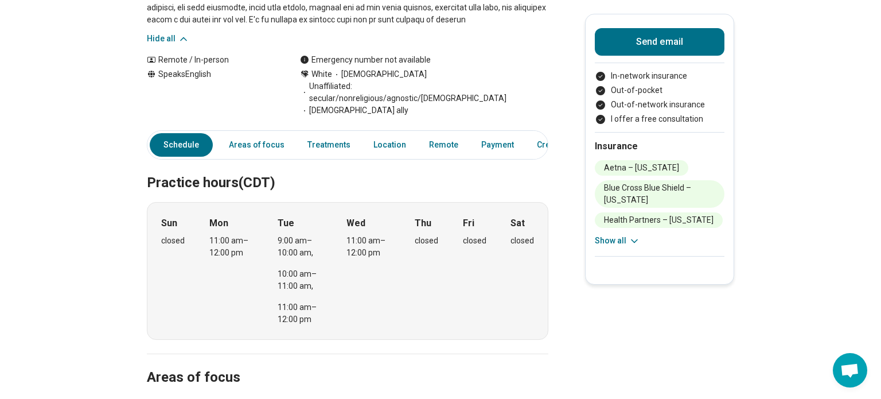
scroll to position [305, 0]
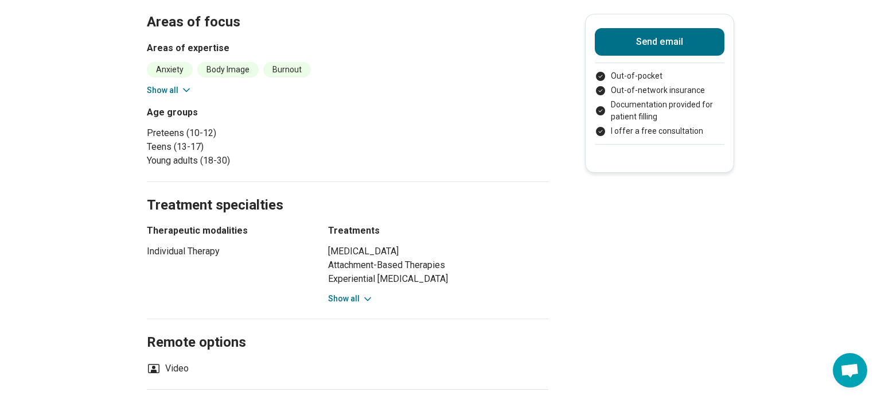
scroll to position [351, 0]
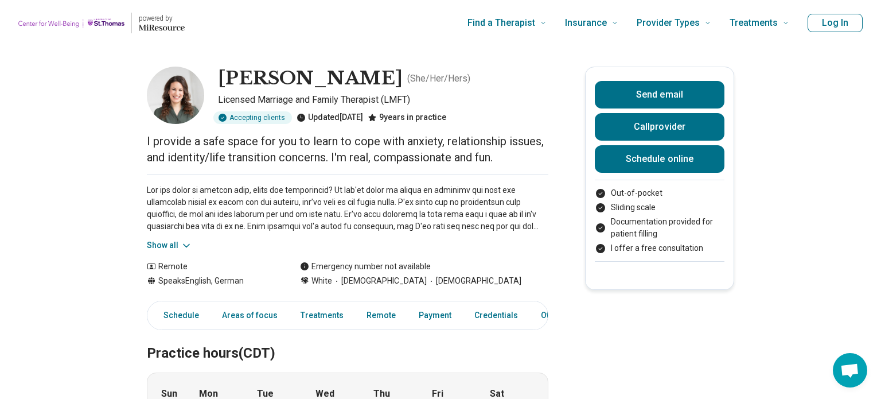
click at [151, 240] on button "Show all" at bounding box center [169, 245] width 45 height 12
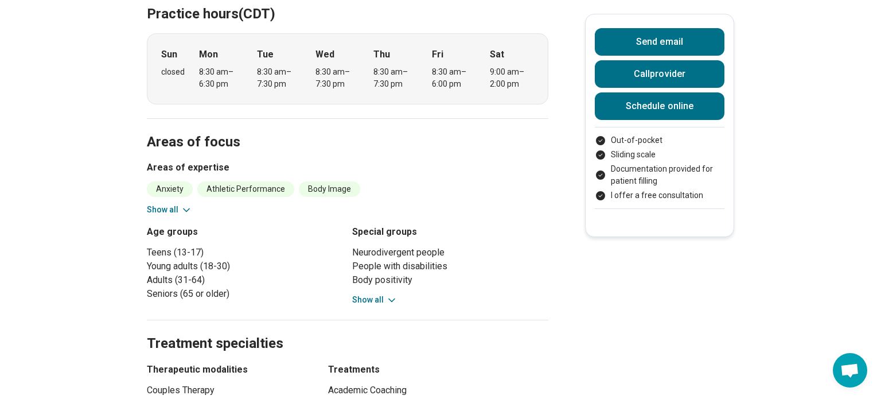
scroll to position [450, 0]
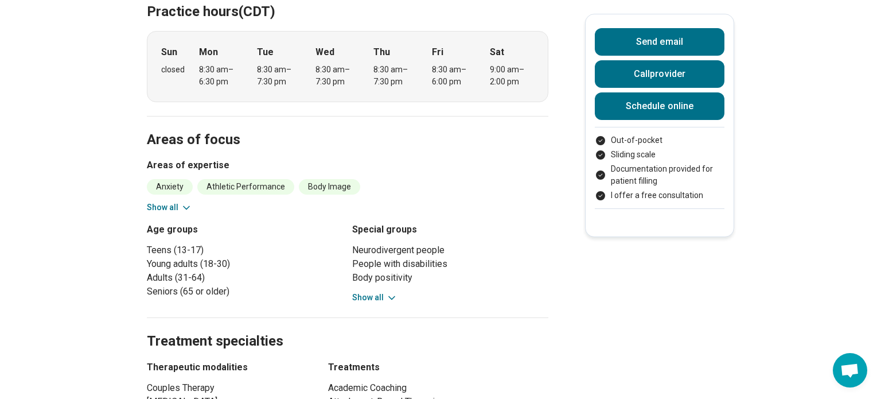
click at [157, 212] on button "Show all" at bounding box center [169, 207] width 45 height 12
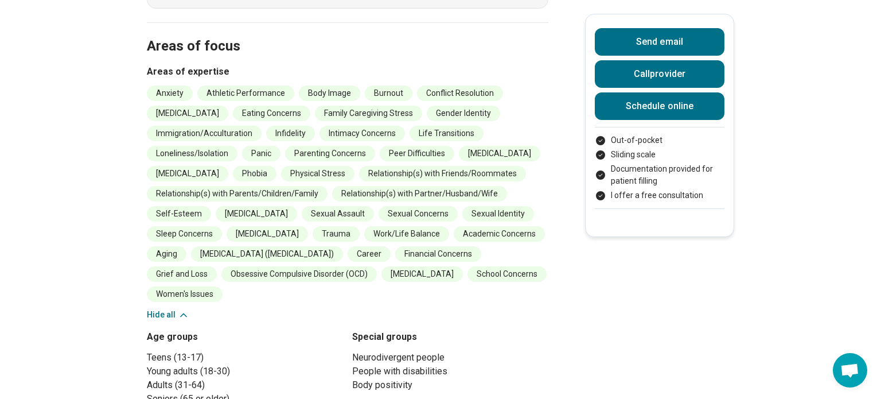
scroll to position [544, 0]
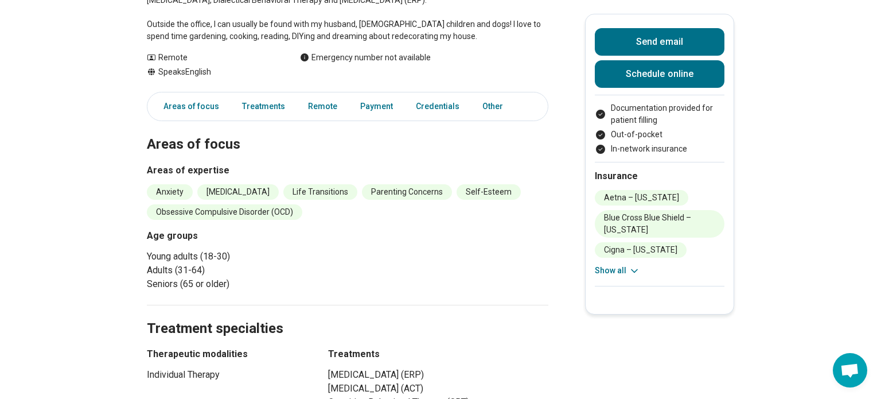
scroll to position [361, 0]
